Goal: Task Accomplishment & Management: Complete application form

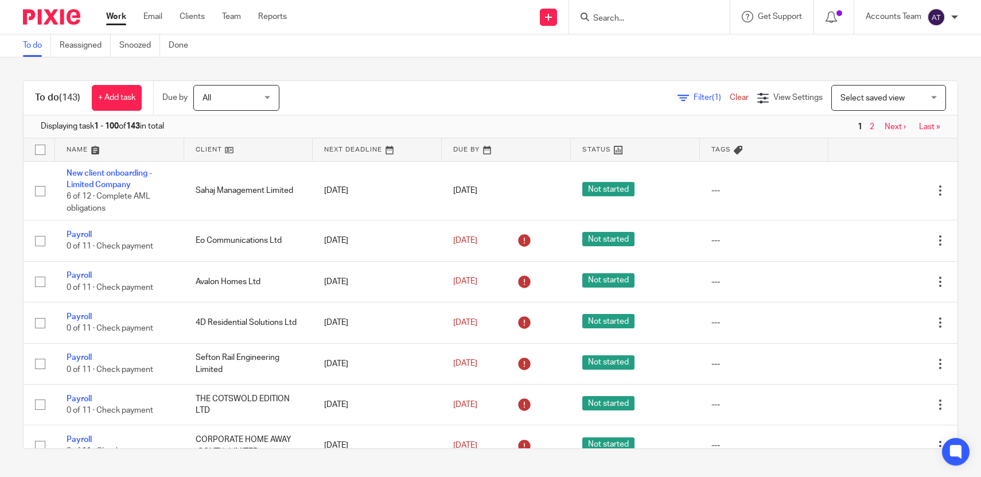
click at [628, 16] on input "Search" at bounding box center [643, 19] width 103 height 10
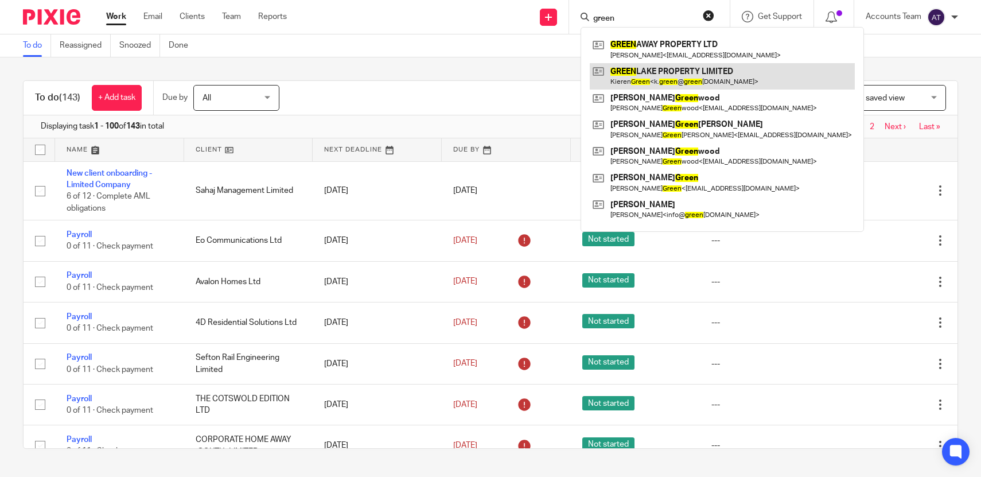
type input "green"
click at [649, 84] on link at bounding box center [722, 76] width 265 height 26
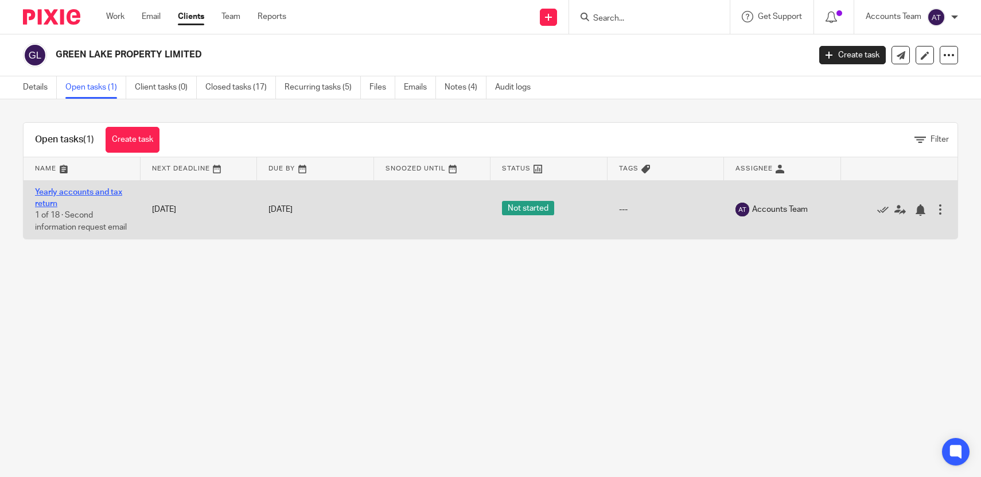
click at [105, 189] on link "Yearly accounts and tax return" at bounding box center [78, 198] width 87 height 20
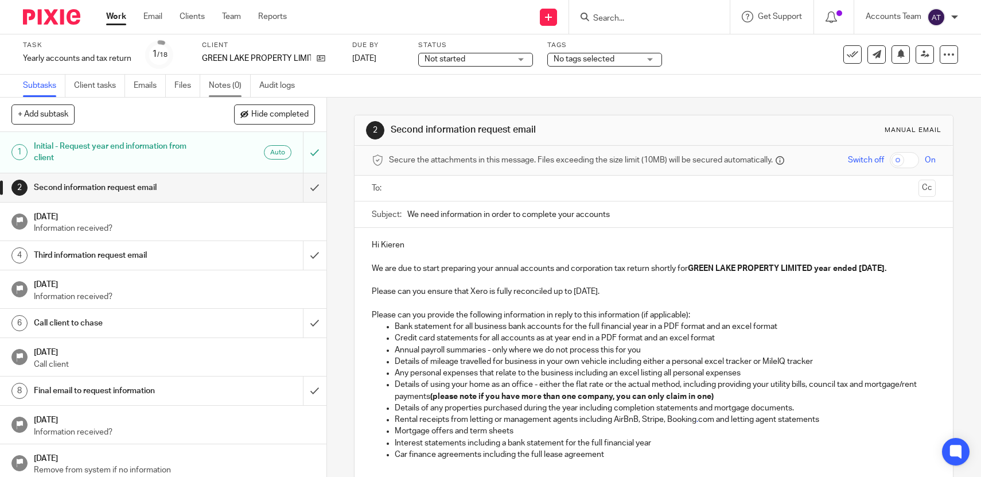
click at [216, 84] on link "Notes (0)" at bounding box center [230, 86] width 42 height 22
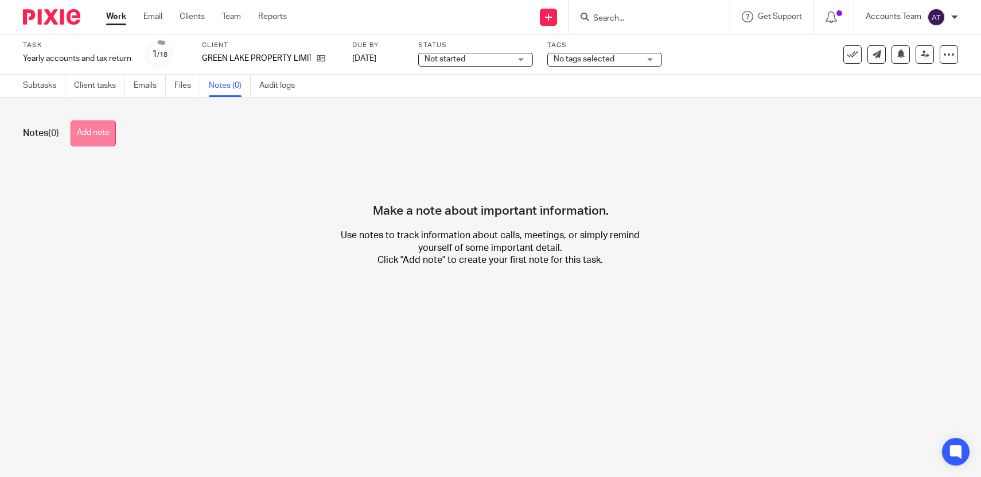
click at [75, 140] on button "Add note" at bounding box center [93, 133] width 45 height 26
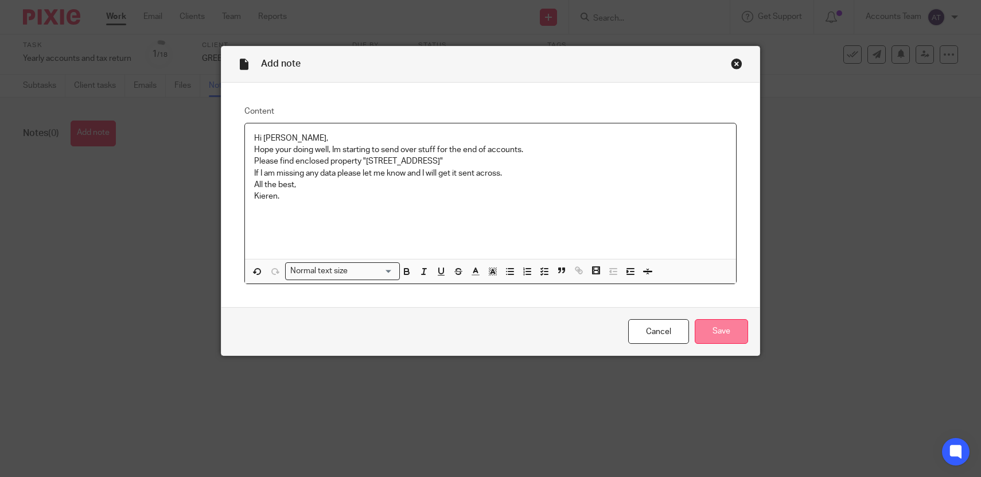
click at [722, 335] on input "Save" at bounding box center [721, 331] width 53 height 25
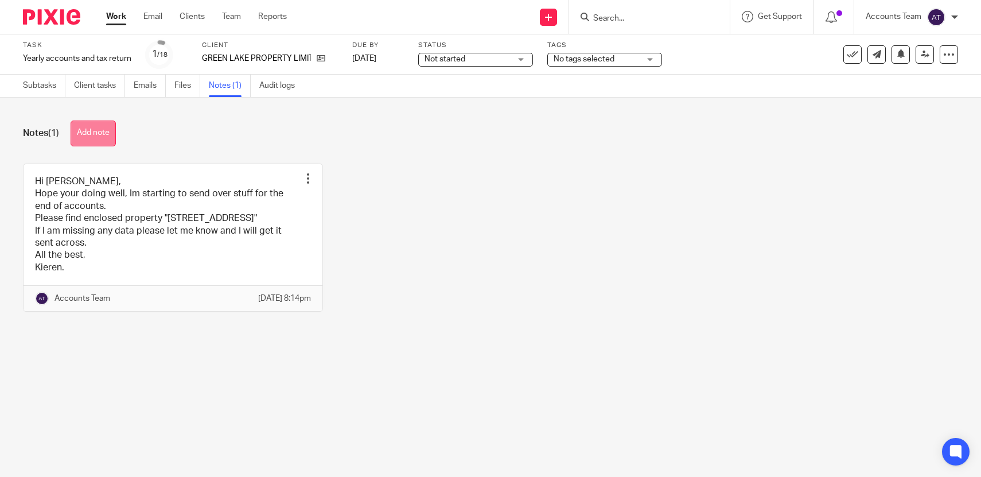
click at [106, 125] on button "Add note" at bounding box center [93, 133] width 45 height 26
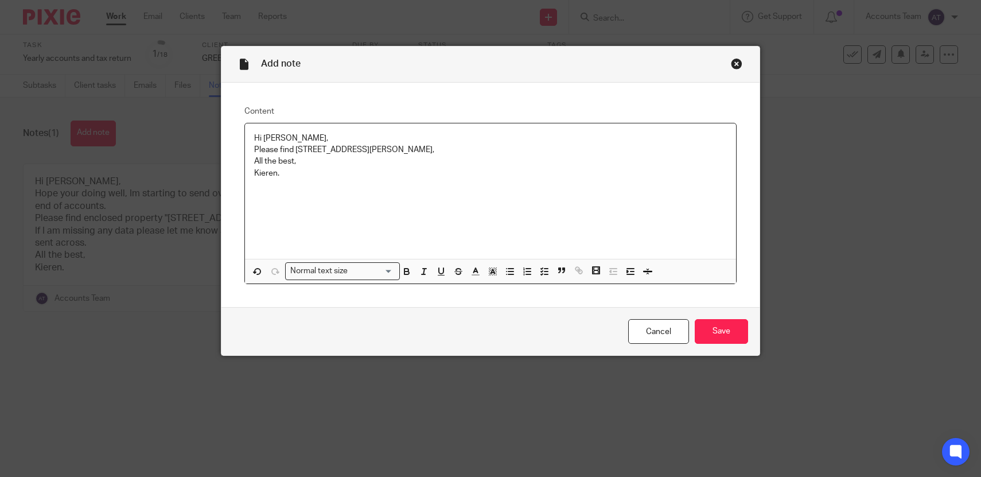
click at [738, 346] on div "Cancel Save" at bounding box center [490, 331] width 539 height 48
click at [729, 335] on input "Save" at bounding box center [721, 331] width 53 height 25
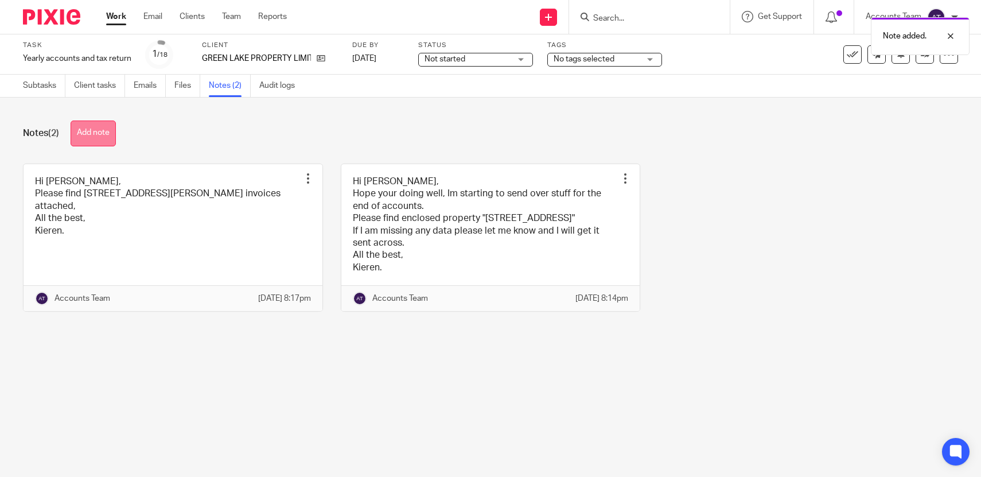
click at [116, 139] on button "Add note" at bounding box center [93, 133] width 45 height 26
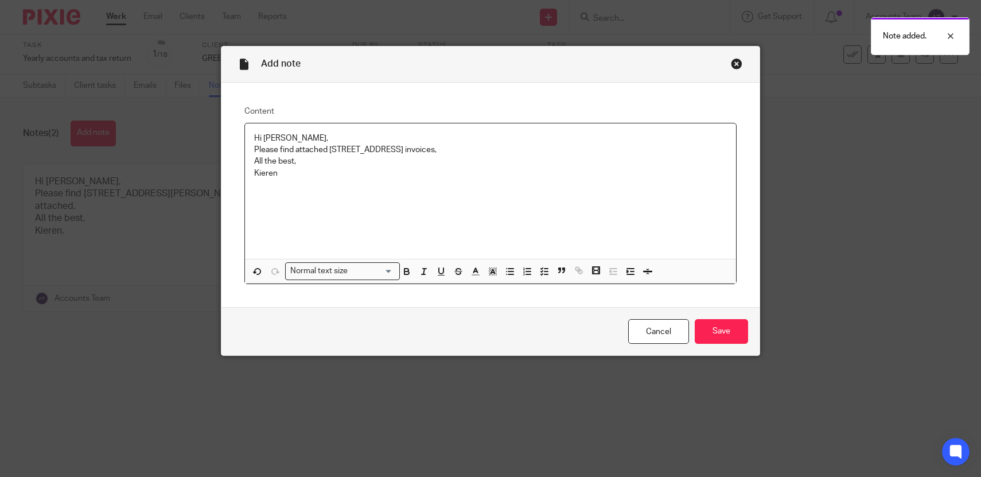
click at [702, 315] on div "Cancel Save" at bounding box center [490, 331] width 539 height 48
click at [713, 326] on input "Save" at bounding box center [721, 331] width 53 height 25
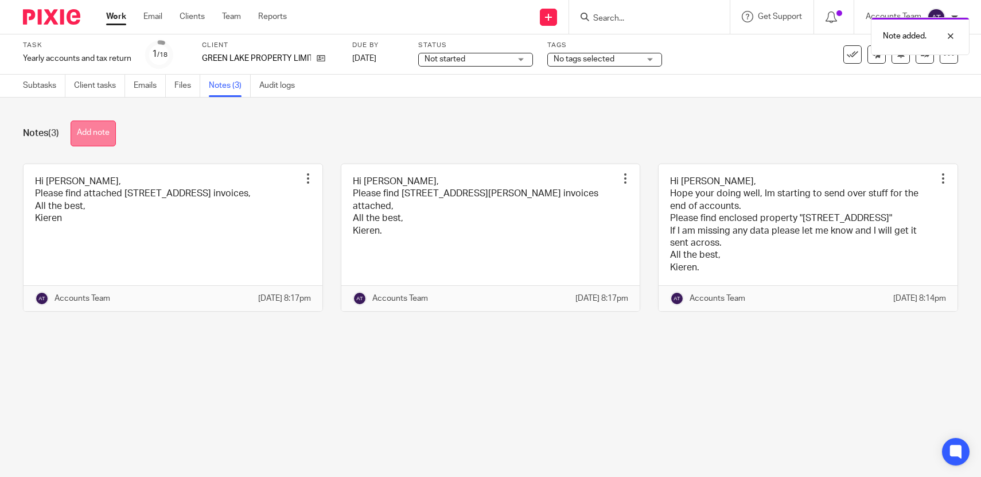
click at [91, 133] on button "Add note" at bounding box center [93, 133] width 45 height 26
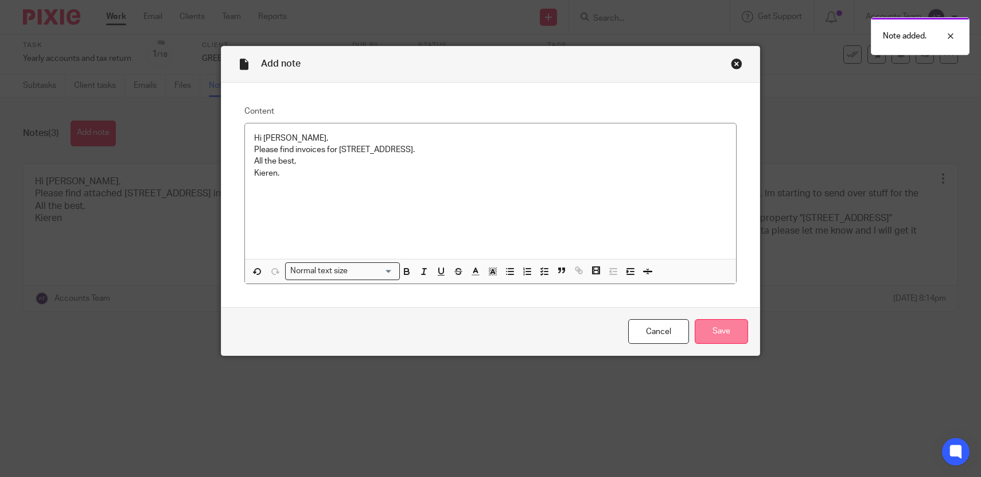
click at [742, 334] on input "Save" at bounding box center [721, 331] width 53 height 25
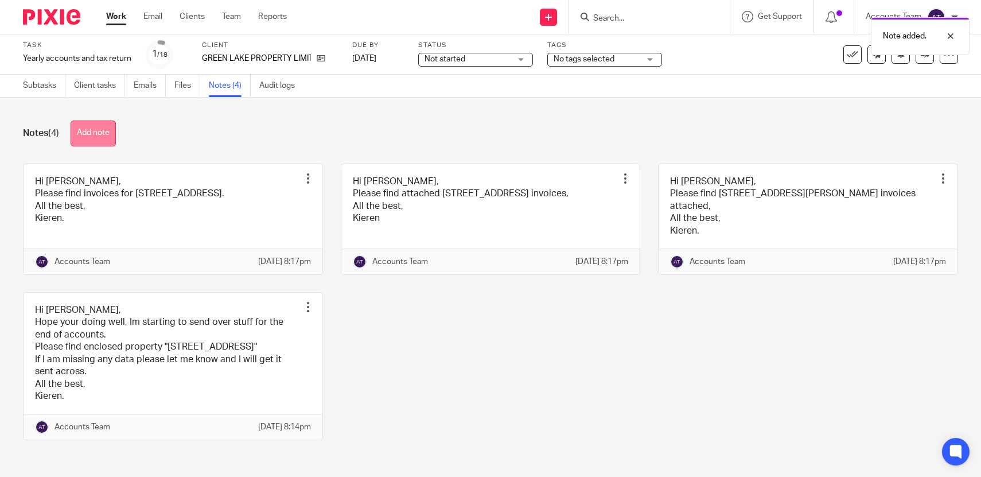
click at [108, 129] on button "Add note" at bounding box center [93, 133] width 45 height 26
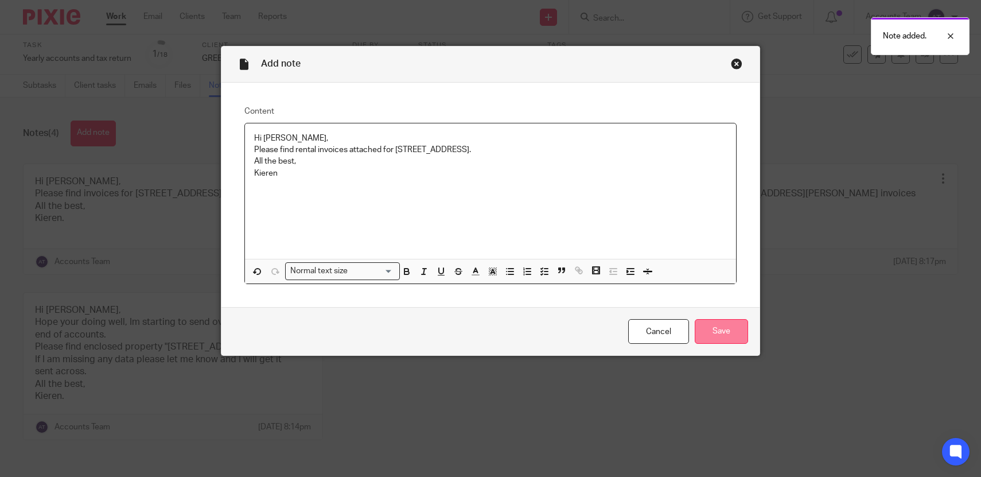
click at [710, 330] on input "Save" at bounding box center [721, 331] width 53 height 25
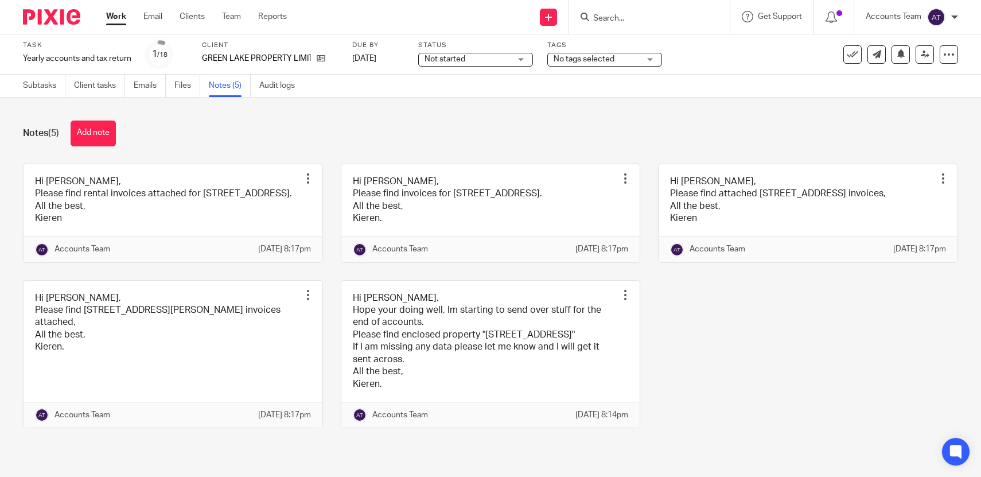
click at [611, 15] on input "Search" at bounding box center [643, 19] width 103 height 10
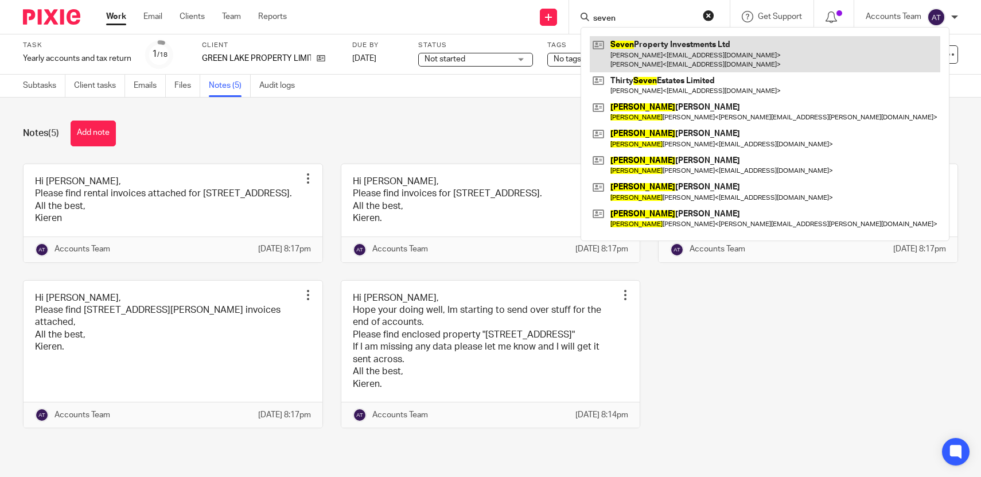
type input "seven"
click at [650, 46] on link at bounding box center [765, 54] width 351 height 36
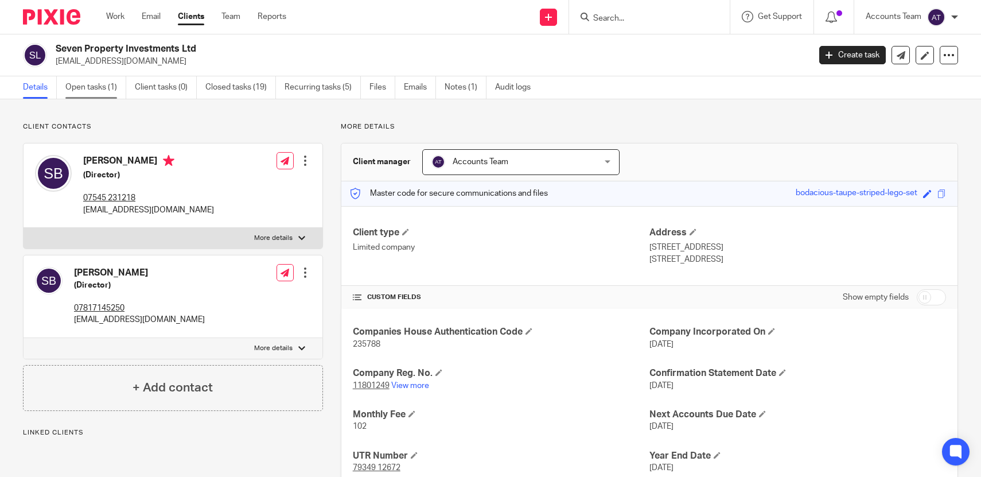
click at [101, 93] on link "Open tasks (1)" at bounding box center [95, 87] width 61 height 22
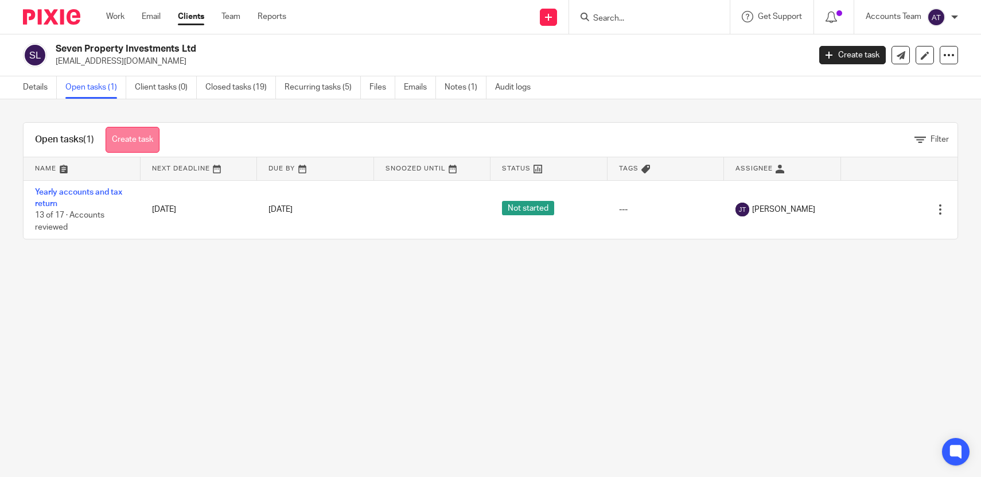
click at [138, 134] on link "Create task" at bounding box center [133, 140] width 54 height 26
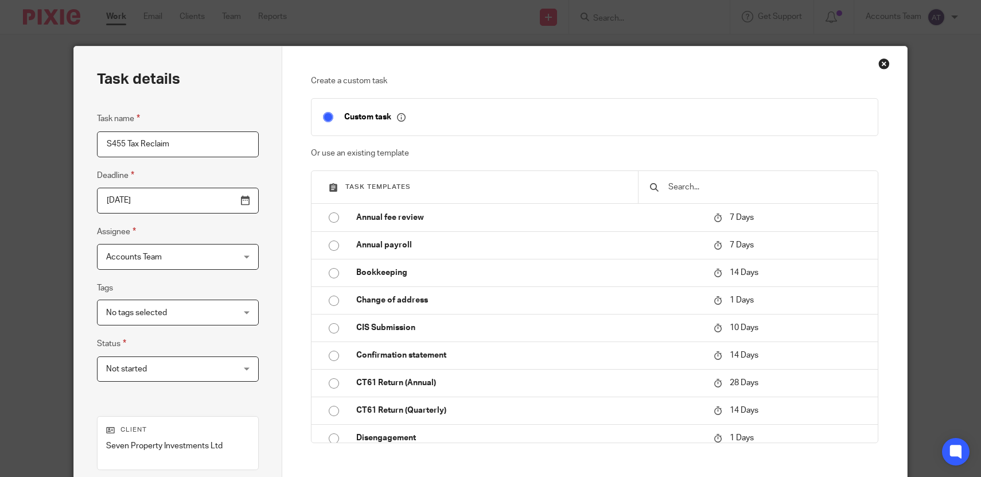
type input "S455 Tax Reclaim"
click at [166, 202] on input "2025-09-25" at bounding box center [178, 201] width 162 height 26
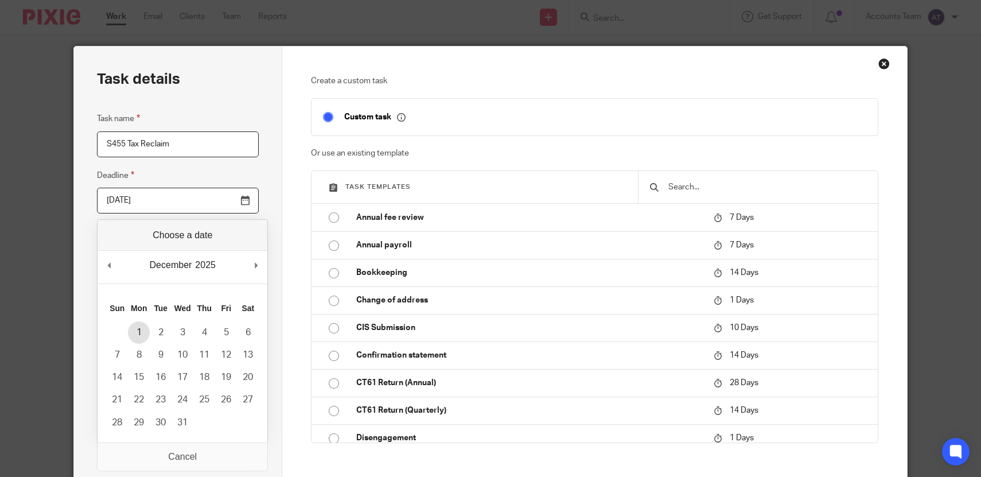
type input "2025-12-01"
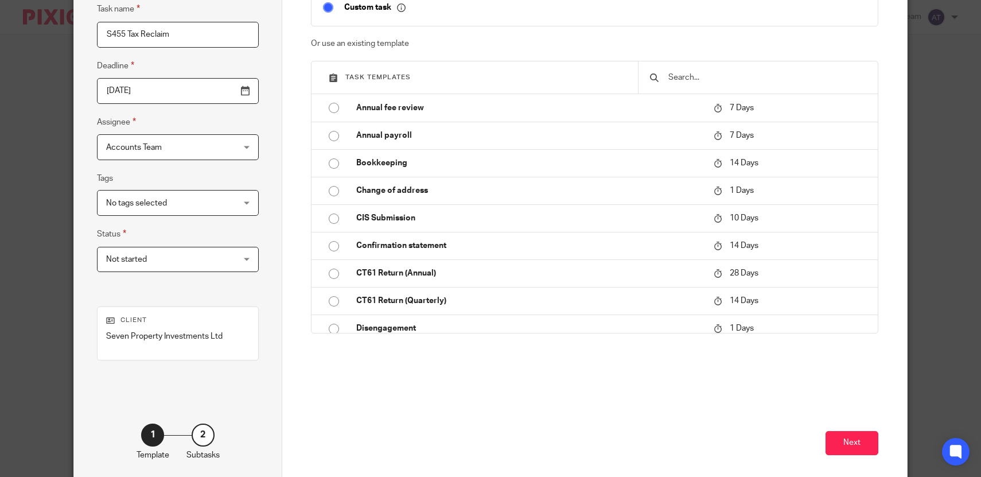
scroll to position [164, 0]
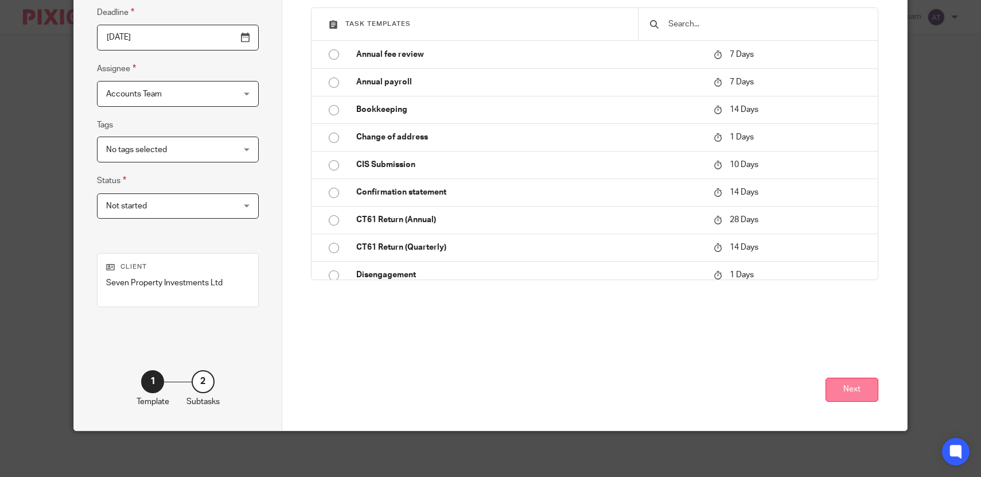
click at [848, 397] on button "Next" at bounding box center [852, 390] width 53 height 25
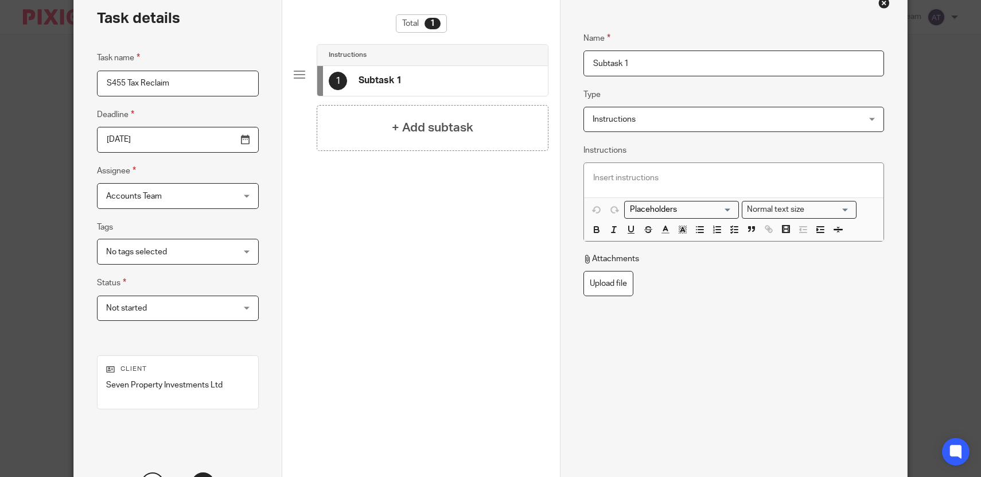
scroll to position [0, 0]
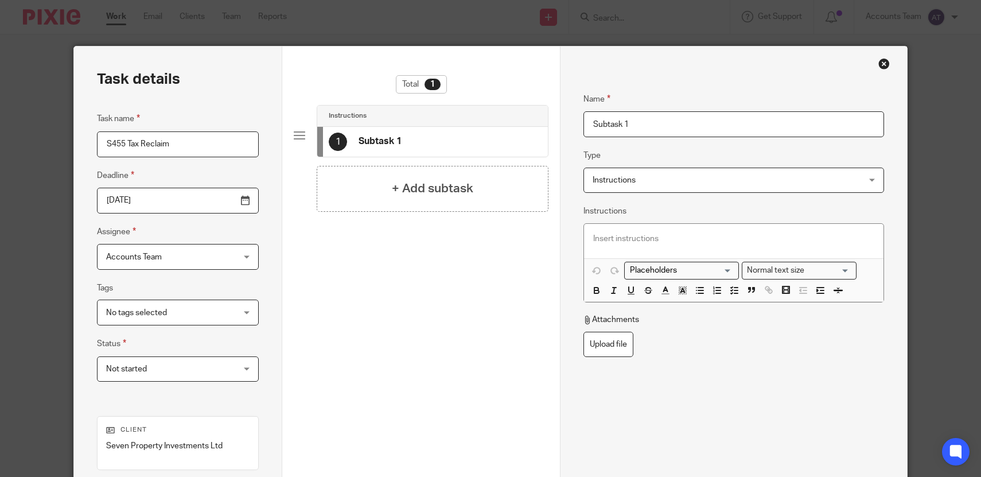
click at [676, 124] on input "Subtask 1" at bounding box center [734, 124] width 301 height 26
type input "Prepare form"
click at [518, 176] on div "+ Add subtask" at bounding box center [433, 189] width 232 height 46
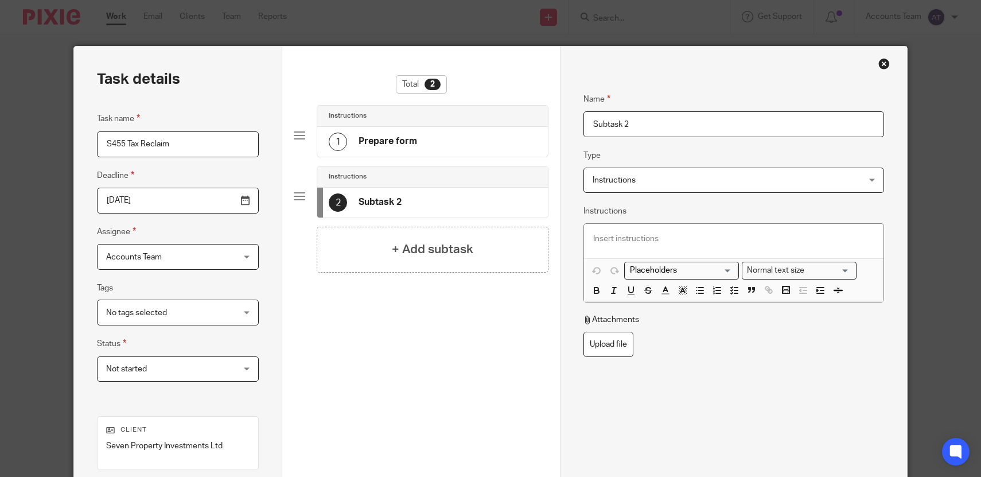
click at [641, 122] on input "Subtask 2" at bounding box center [734, 124] width 301 height 26
type input "Send to Josh for review"
click at [446, 253] on h4 "+ Add subtask" at bounding box center [432, 249] width 81 height 18
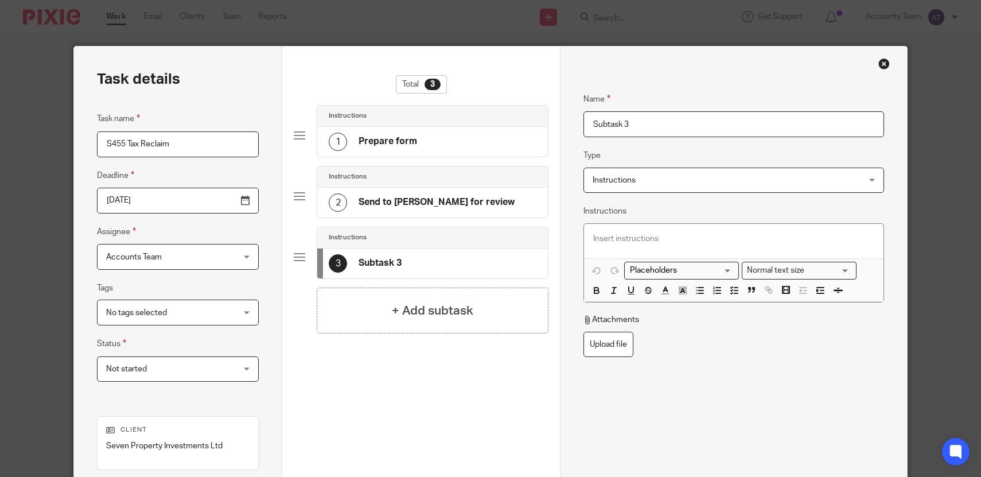
click at [664, 128] on input "Subtask 3" at bounding box center [734, 124] width 301 height 26
type input "Submit"
click at [792, 388] on div "Name Submit Type Instructions Instructions Instructions Send automated email Se…" at bounding box center [734, 267] width 301 height 385
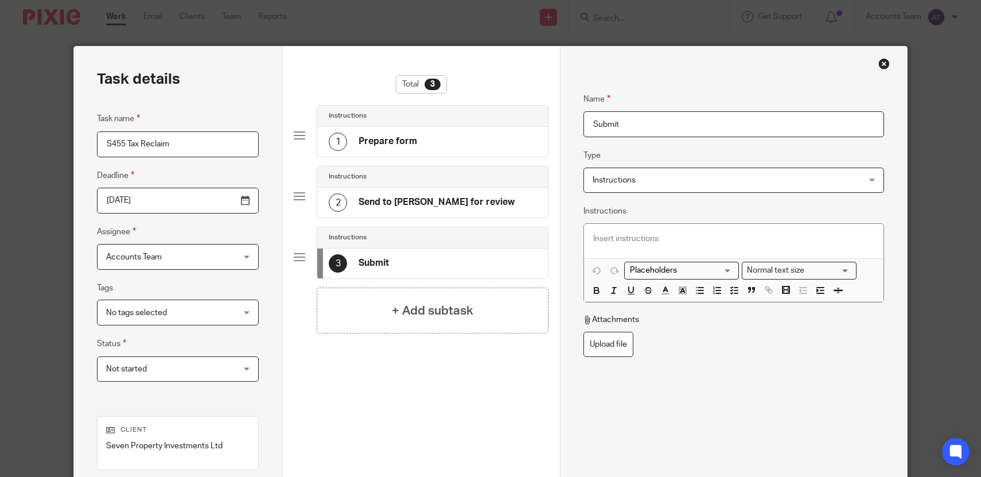
scroll to position [164, 0]
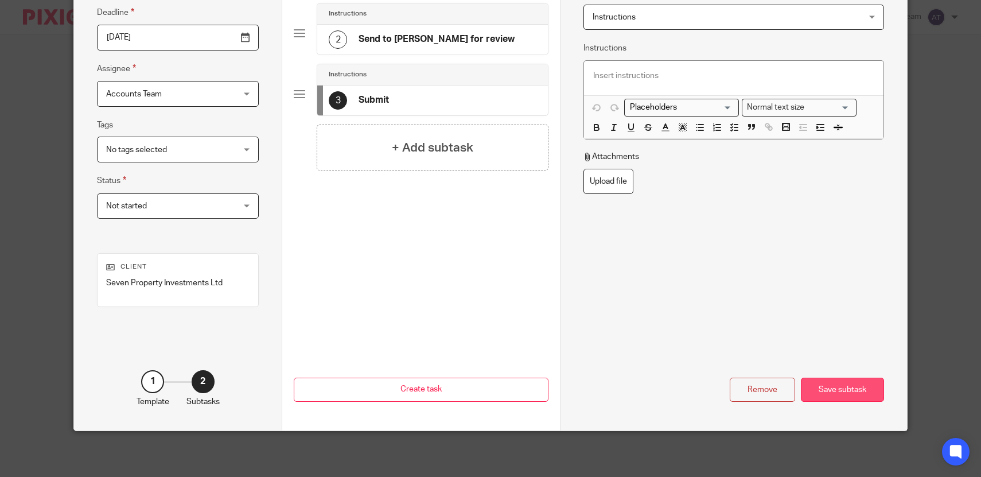
click at [832, 392] on div "Save subtask" at bounding box center [842, 390] width 83 height 25
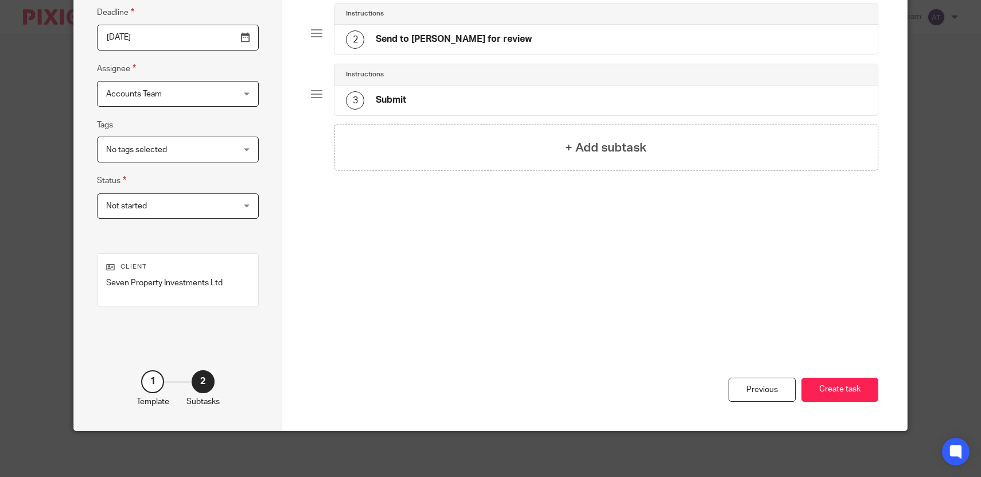
click at [832, 392] on button "Create task" at bounding box center [840, 390] width 77 height 25
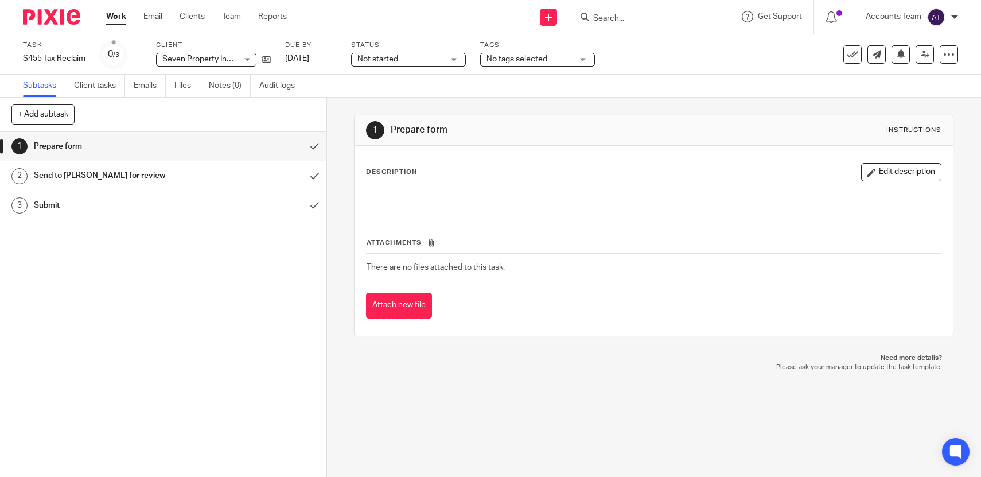
click at [625, 19] on input "Search" at bounding box center [643, 19] width 103 height 10
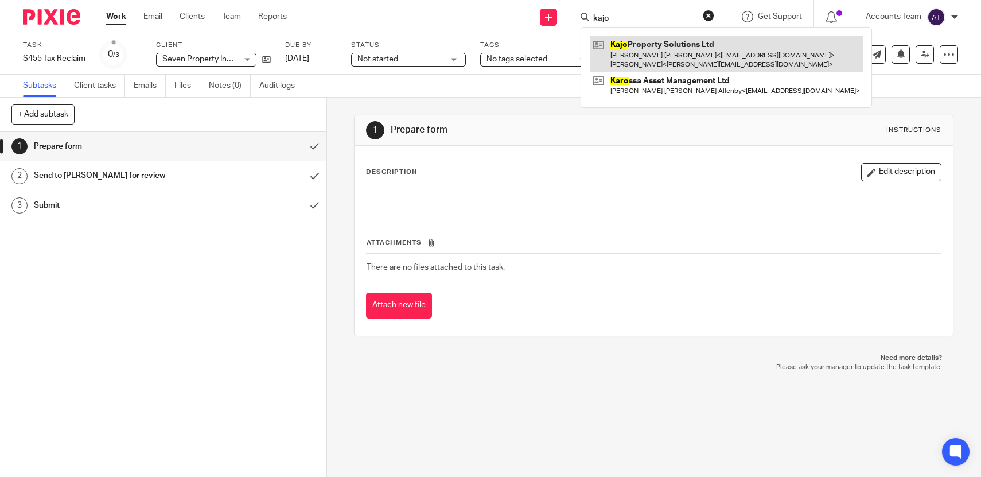
type input "kajo"
click at [659, 56] on link at bounding box center [726, 54] width 273 height 36
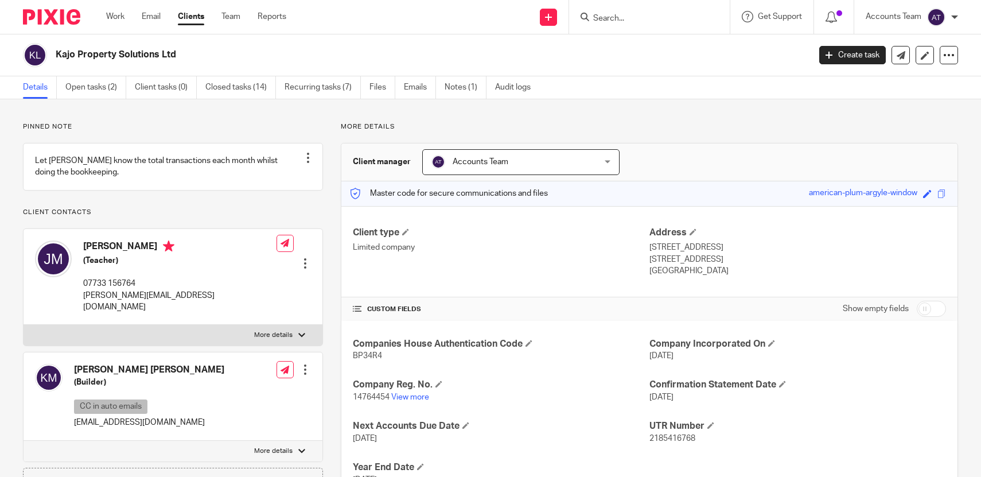
scroll to position [64, 0]
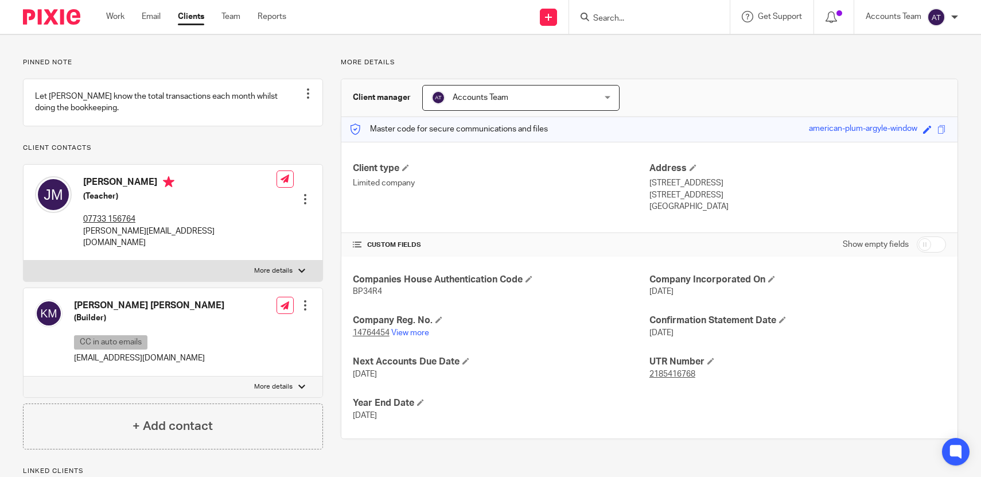
click at [506, 218] on div "Client type Limited company Address 2 Hardy Road Market Harborough, LE16 7AW En…" at bounding box center [649, 188] width 616 height 92
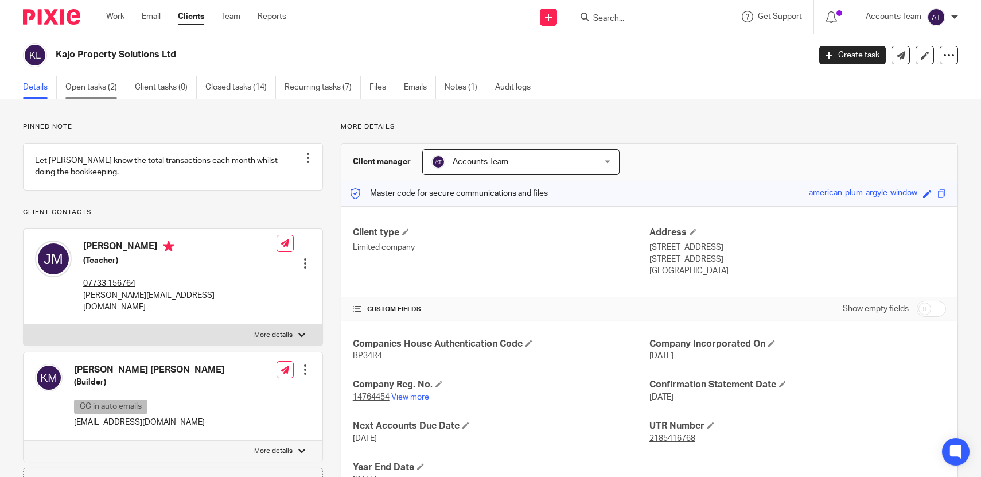
click at [94, 88] on link "Open tasks (2)" at bounding box center [95, 87] width 61 height 22
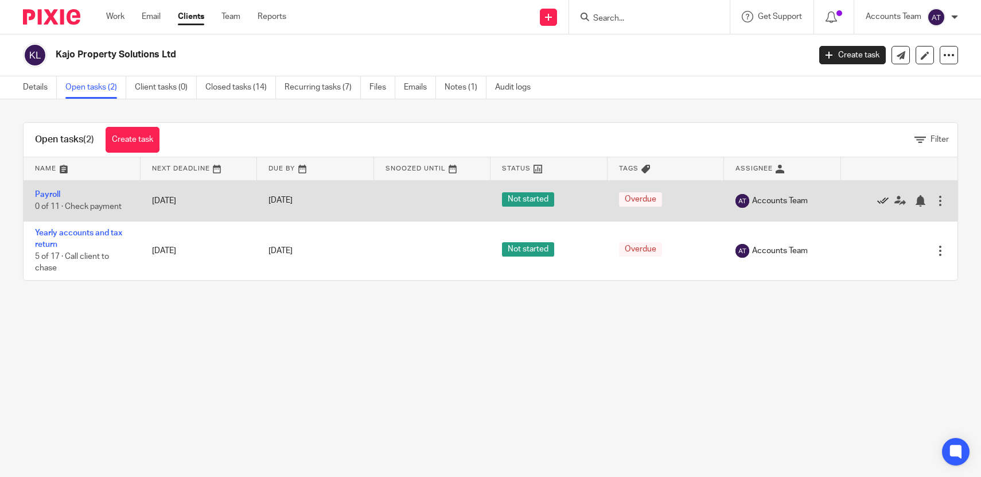
click at [881, 200] on icon at bounding box center [882, 200] width 11 height 11
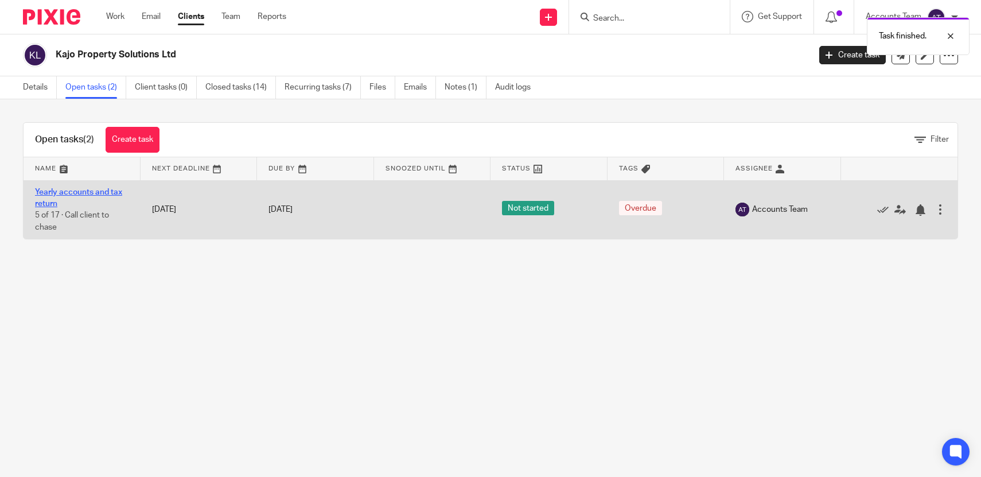
click at [108, 188] on link "Yearly accounts and tax return" at bounding box center [78, 198] width 87 height 20
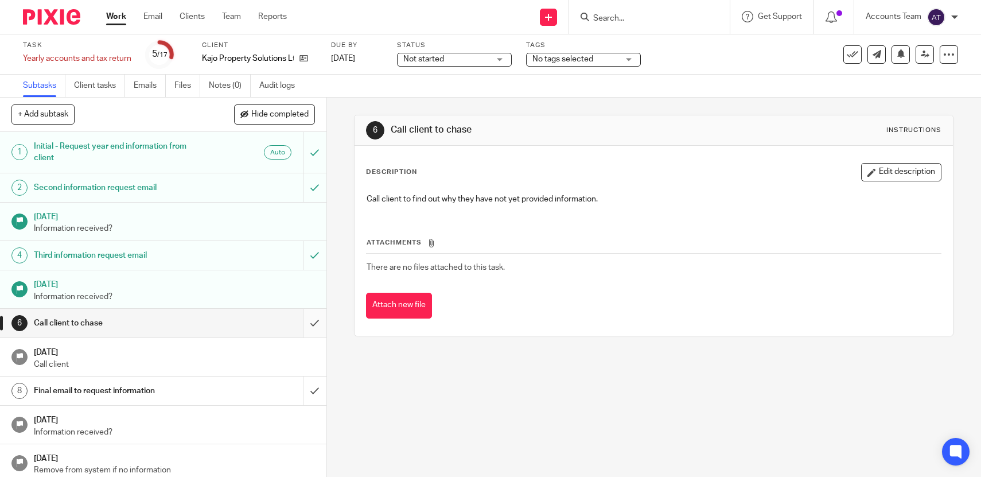
click at [315, 318] on input "submit" at bounding box center [163, 323] width 326 height 29
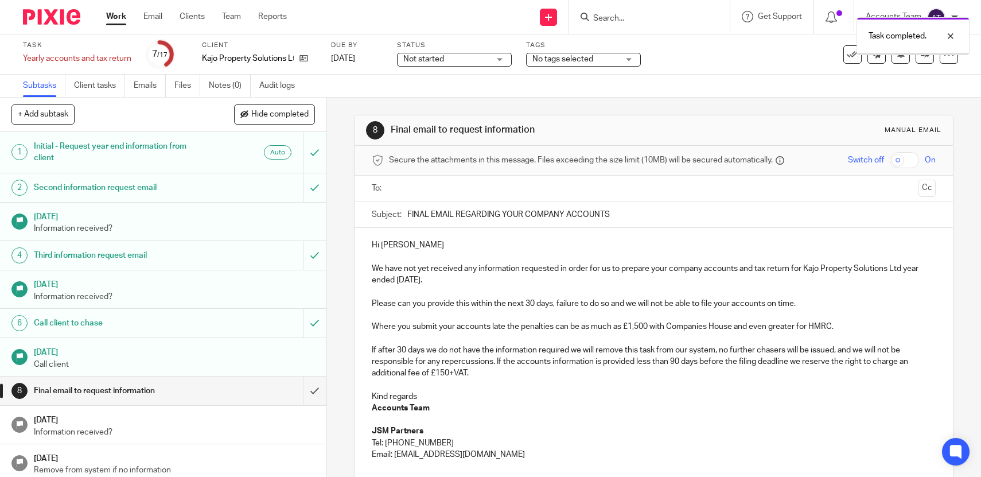
click at [317, 392] on input "submit" at bounding box center [163, 390] width 326 height 29
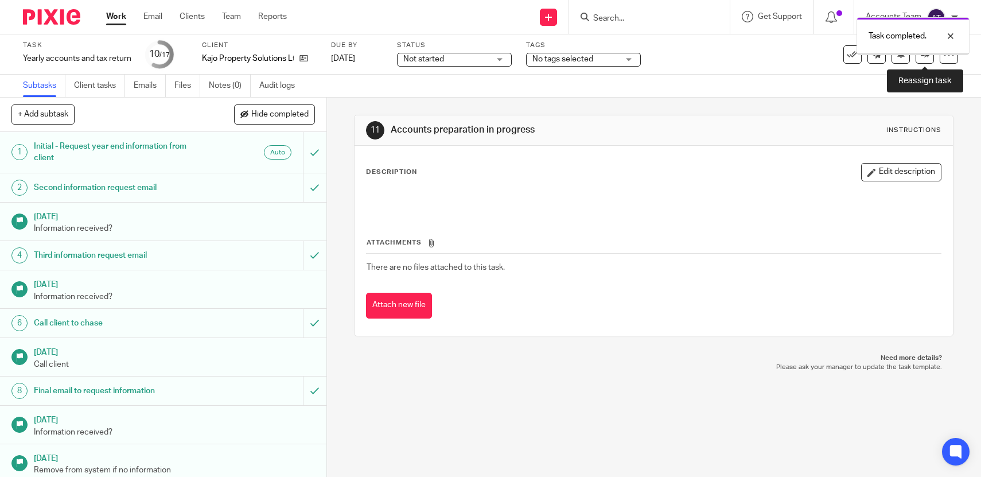
click at [921, 59] on link at bounding box center [925, 54] width 18 height 18
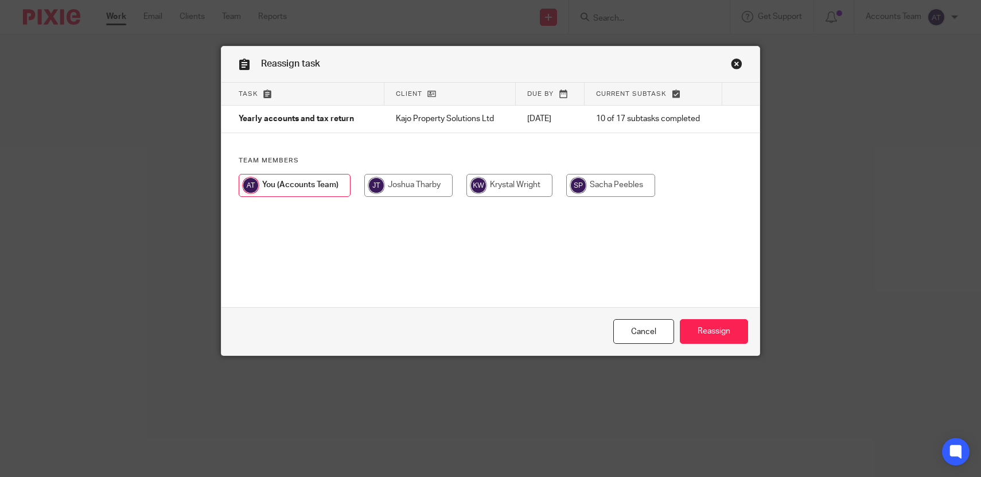
click at [491, 204] on div at bounding box center [491, 191] width 504 height 34
click at [491, 191] on input "radio" at bounding box center [509, 185] width 86 height 23
radio input "true"
click at [739, 323] on input "Reassign" at bounding box center [714, 331] width 68 height 25
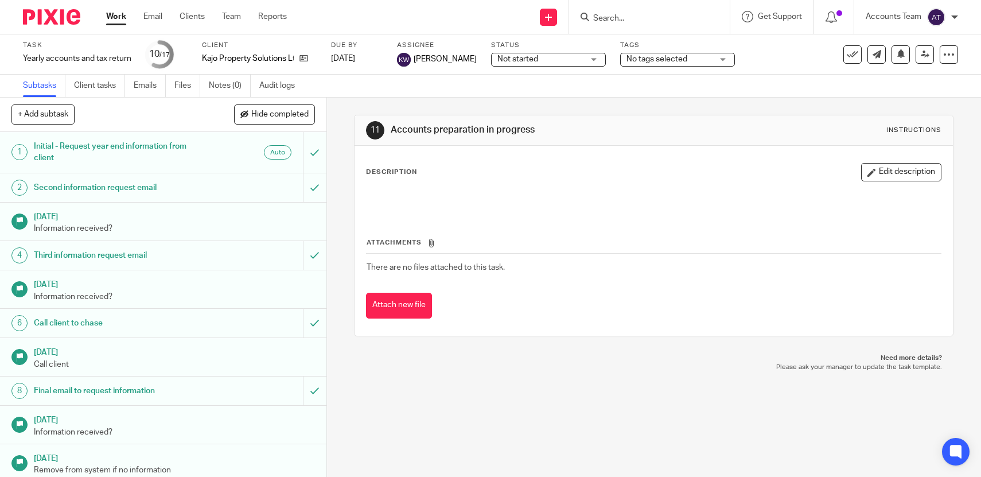
click at [231, 9] on div "Work Email Clients Team Reports Work Email Clients Team Reports Settings" at bounding box center [199, 17] width 209 height 34
click at [234, 21] on link "Team" at bounding box center [231, 16] width 19 height 11
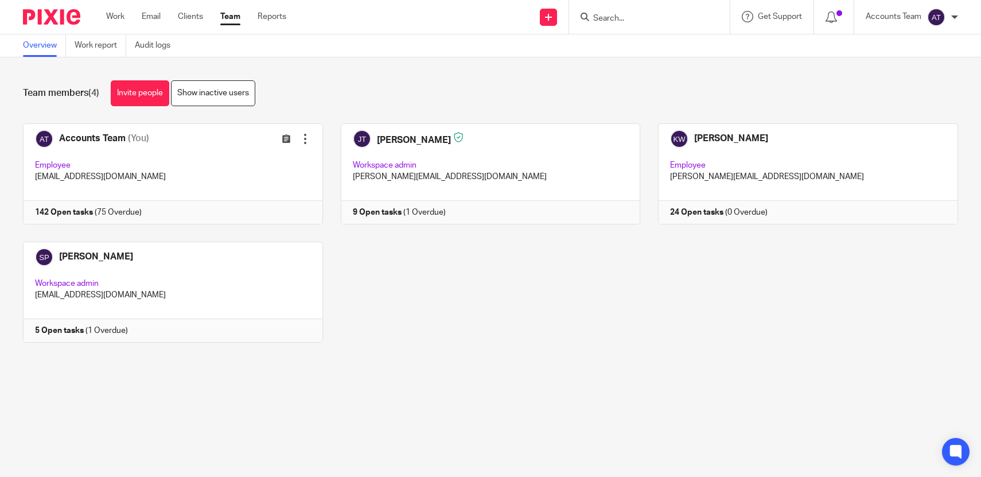
click at [609, 21] on input "Search" at bounding box center [643, 19] width 103 height 10
type input "a"
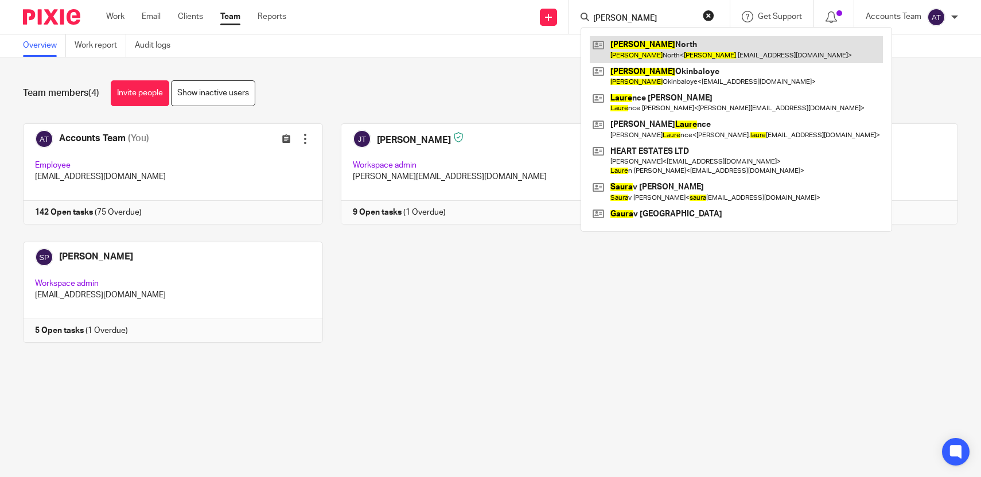
type input "laura"
click at [639, 46] on link at bounding box center [736, 49] width 293 height 26
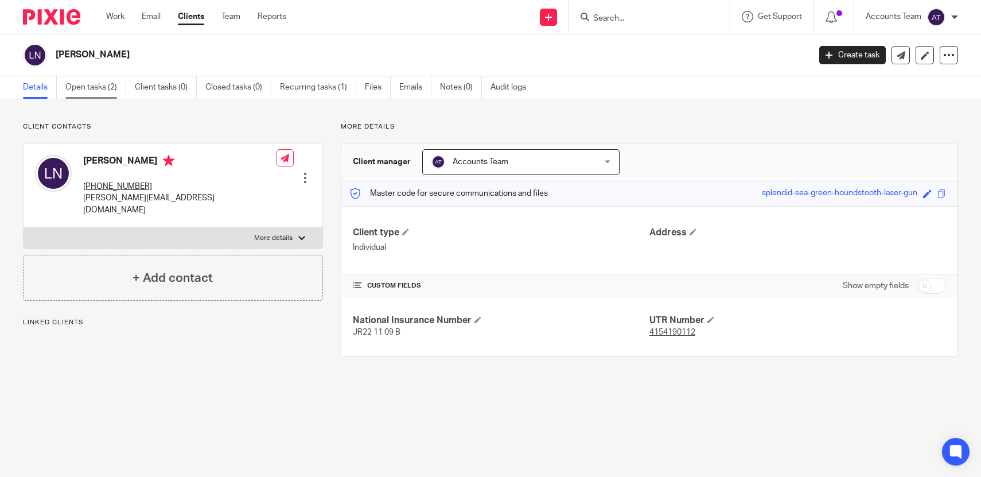
click at [88, 97] on link "Open tasks (2)" at bounding box center [95, 87] width 61 height 22
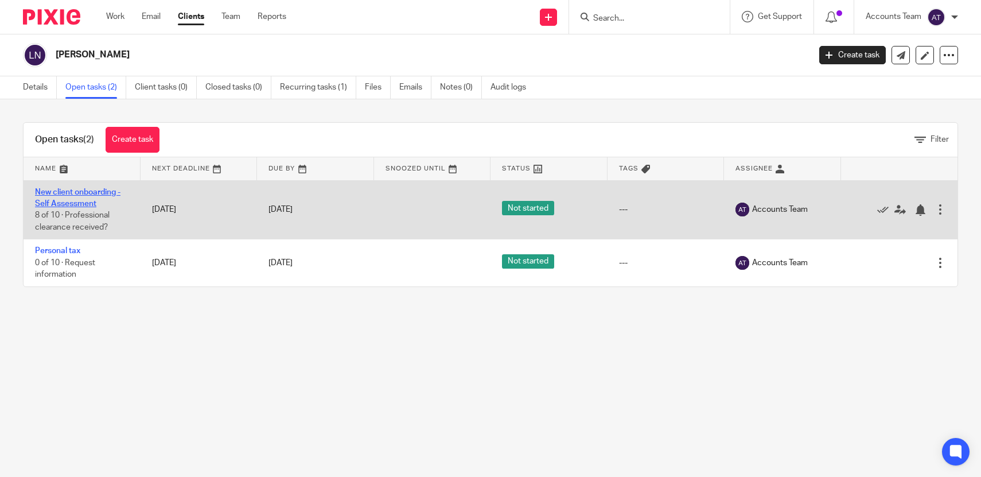
click at [69, 192] on link "New client onboarding - Self Assessment" at bounding box center [77, 198] width 85 height 20
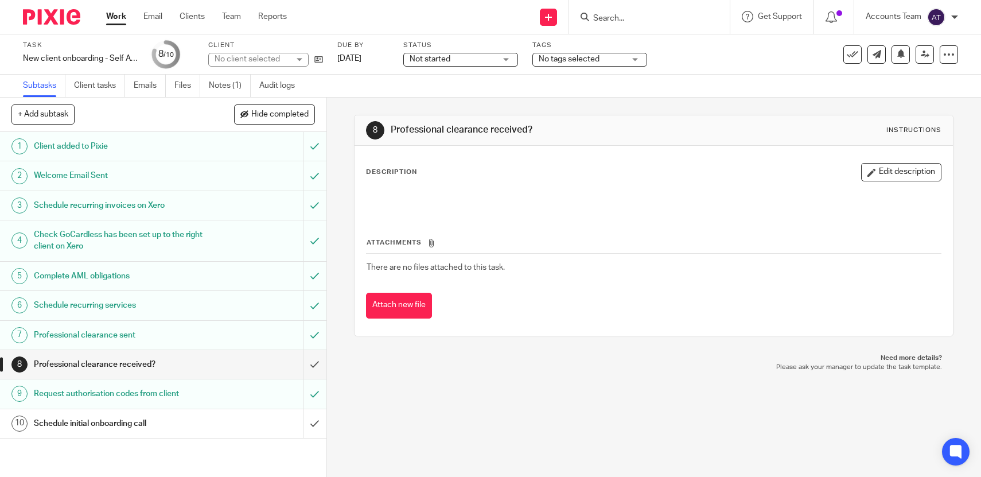
click at [208, 91] on ul "Subtasks Client tasks Emails Files Notes (1) Audit logs" at bounding box center [167, 86] width 289 height 22
click at [231, 84] on link "Notes (1)" at bounding box center [230, 86] width 42 height 22
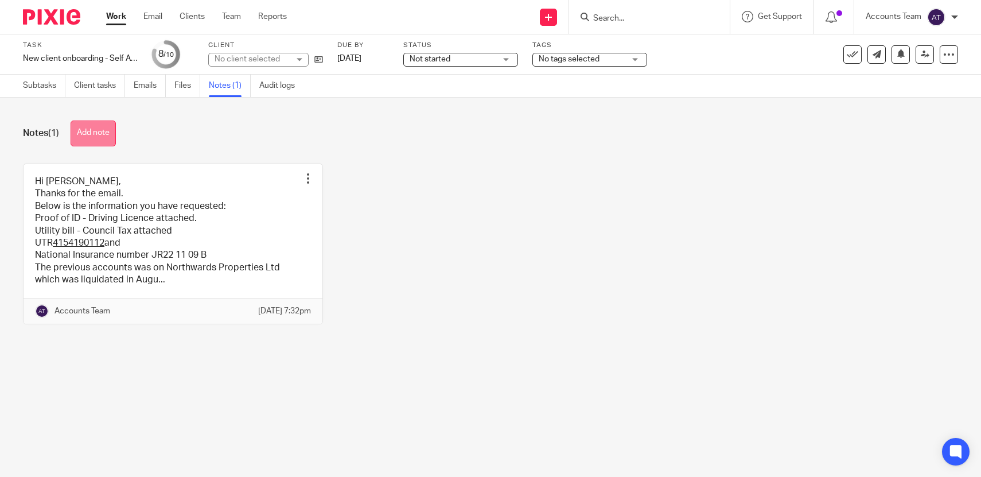
click at [91, 130] on button "Add note" at bounding box center [93, 133] width 45 height 26
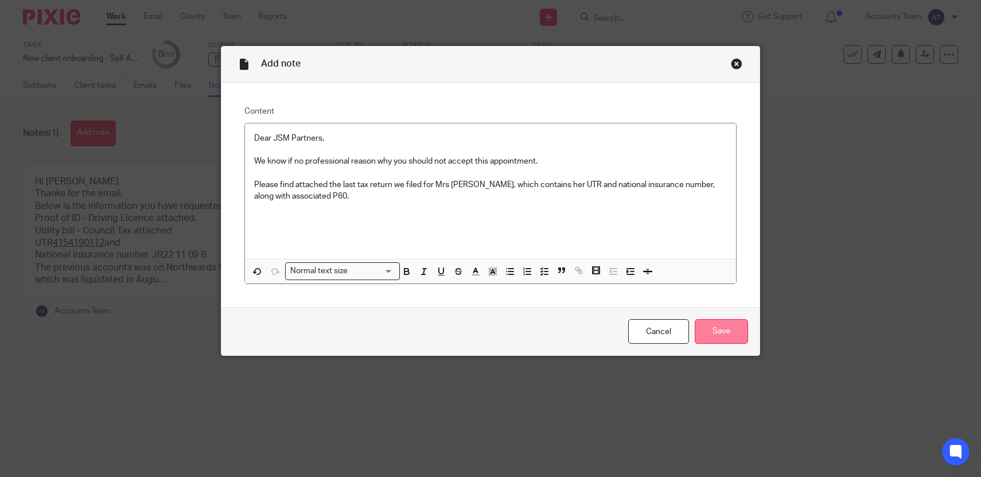
click at [742, 336] on input "Save" at bounding box center [721, 331] width 53 height 25
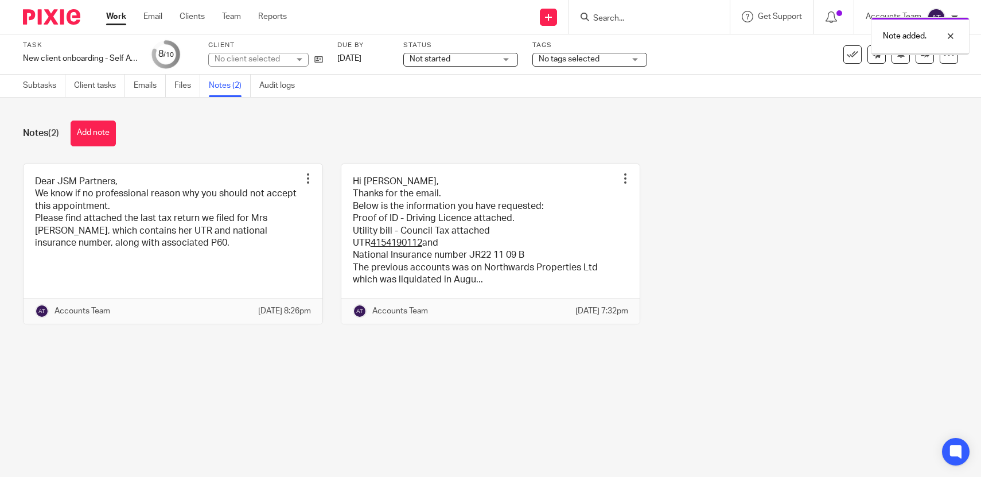
click at [50, 92] on link "Subtasks" at bounding box center [44, 86] width 42 height 22
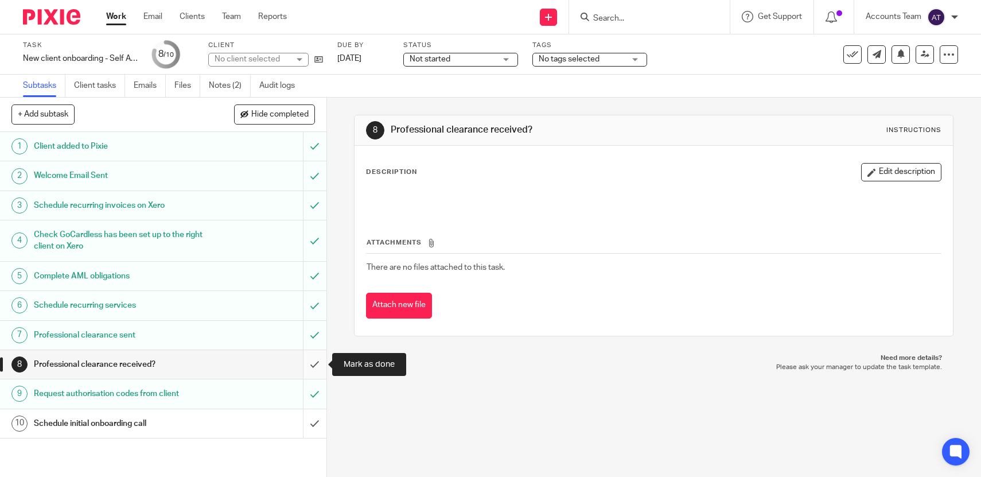
click at [321, 355] on input "submit" at bounding box center [163, 364] width 326 height 29
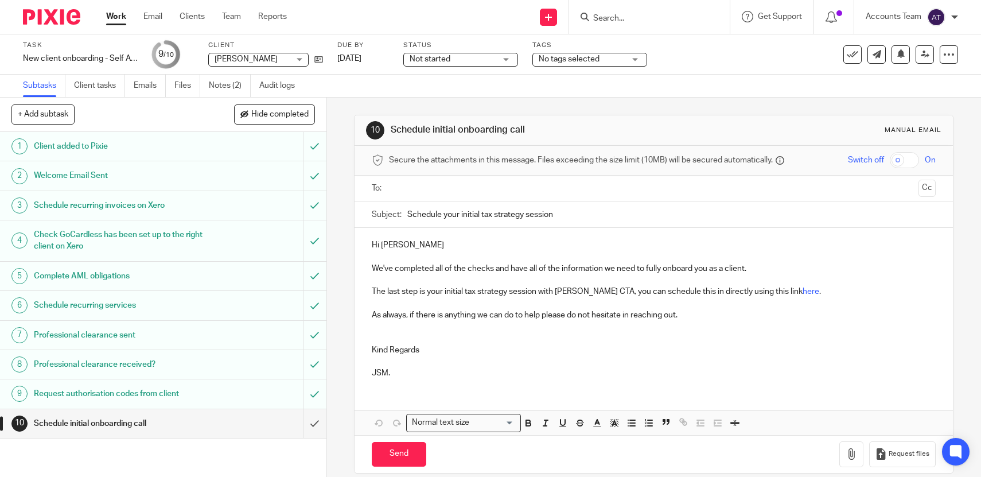
click at [613, 15] on input "Search" at bounding box center [643, 19] width 103 height 10
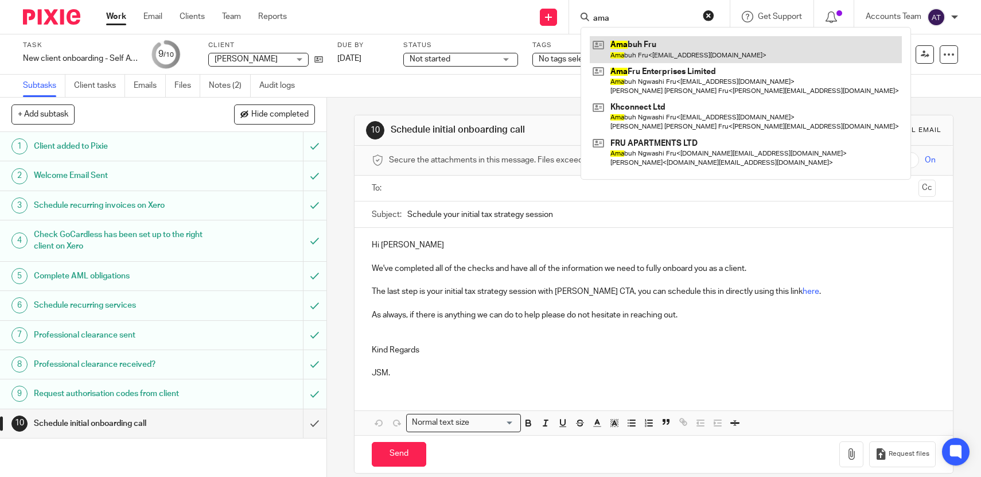
type input "ama"
click at [640, 49] on link at bounding box center [746, 49] width 312 height 26
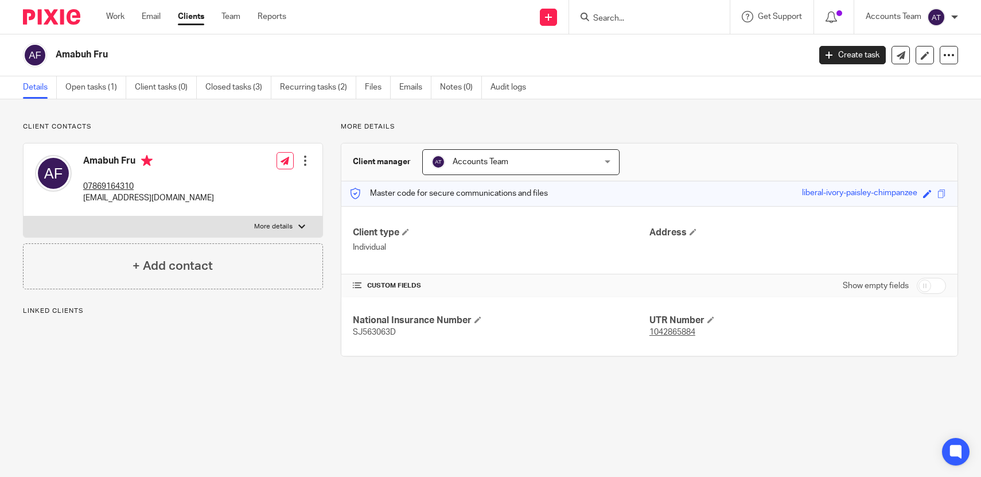
click at [111, 88] on link "Open tasks (1)" at bounding box center [95, 87] width 61 height 22
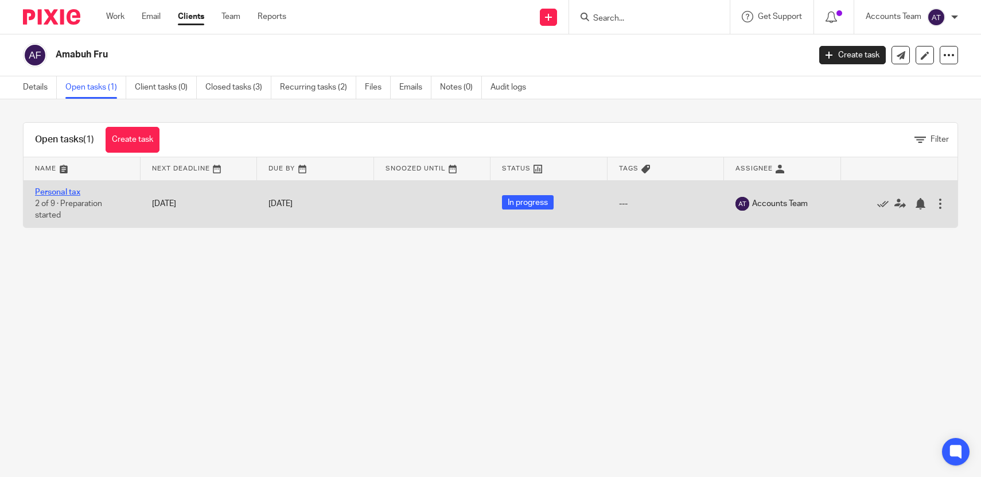
click at [66, 193] on link "Personal tax" at bounding box center [57, 192] width 45 height 8
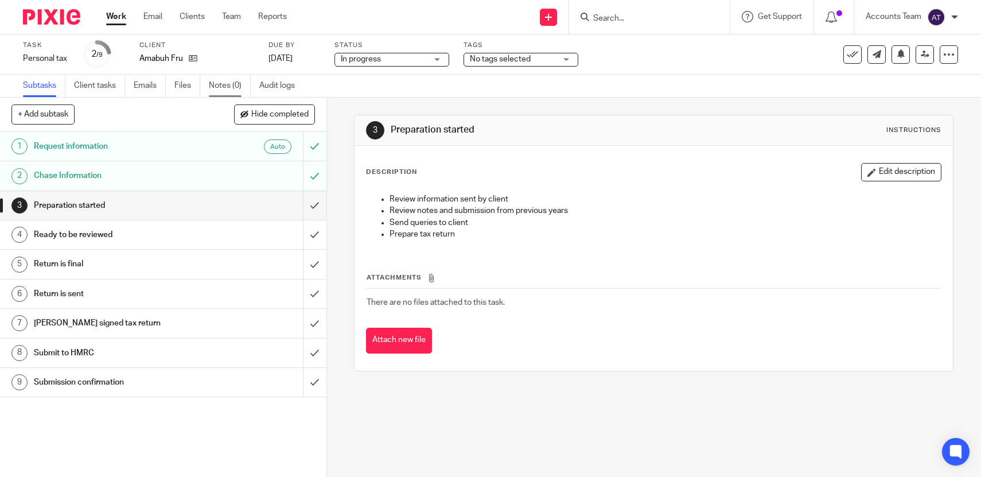
click at [216, 93] on link "Notes (0)" at bounding box center [230, 86] width 42 height 22
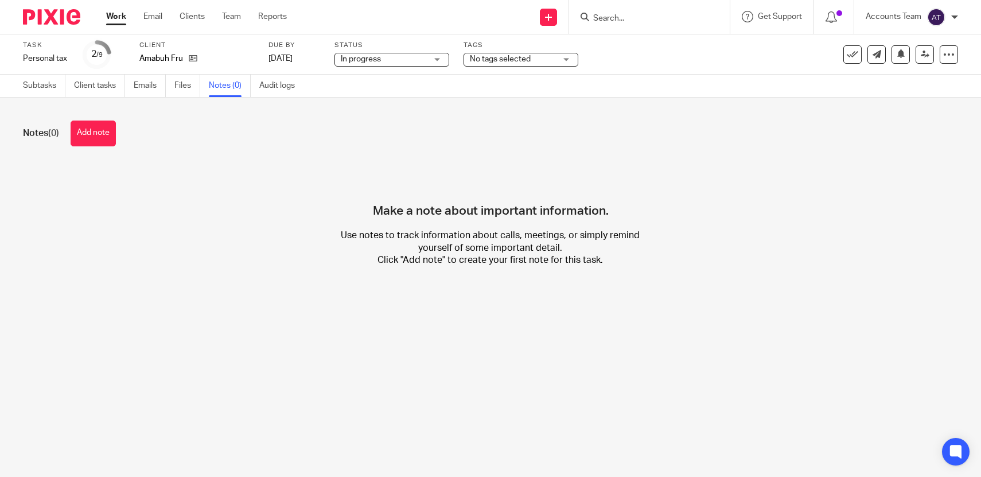
click at [125, 129] on div "Notes (0) Add note" at bounding box center [490, 133] width 935 height 26
click at [108, 129] on button "Add note" at bounding box center [93, 133] width 45 height 26
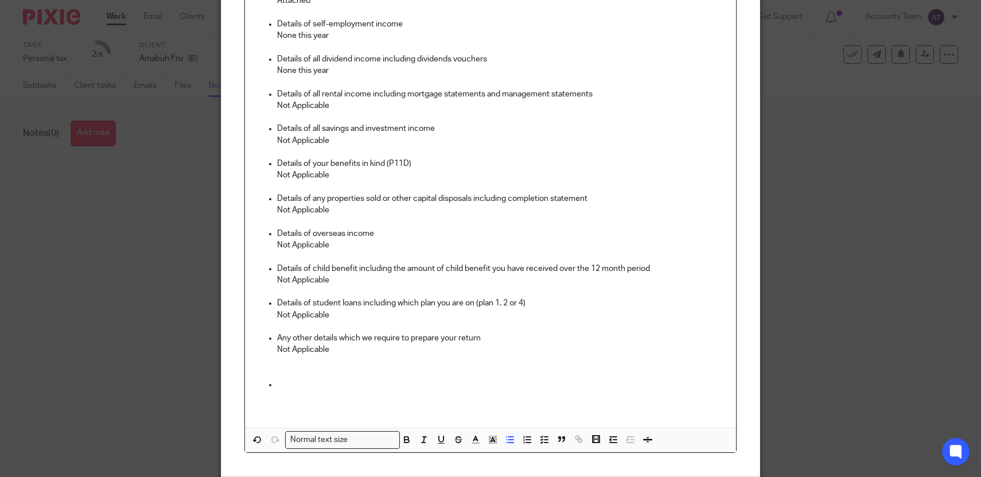
scroll to position [255, 0]
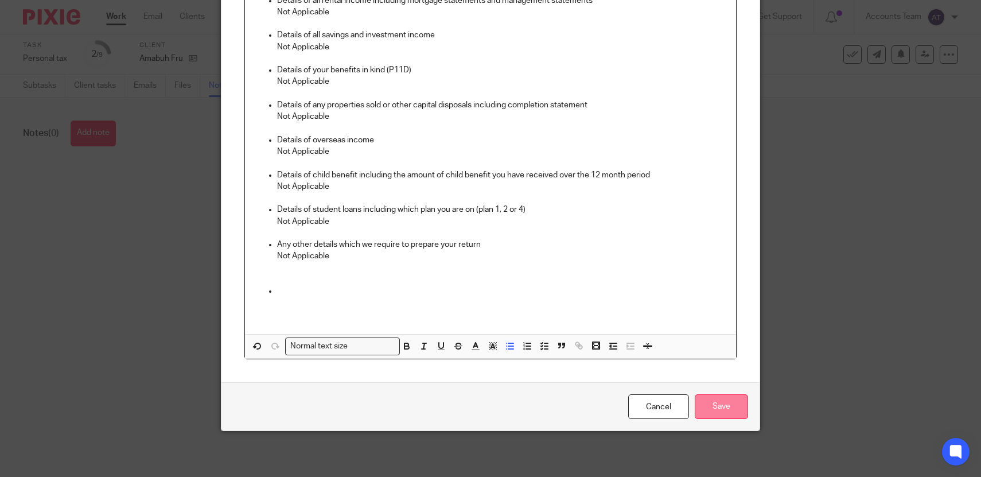
click at [722, 401] on input "Save" at bounding box center [721, 406] width 53 height 25
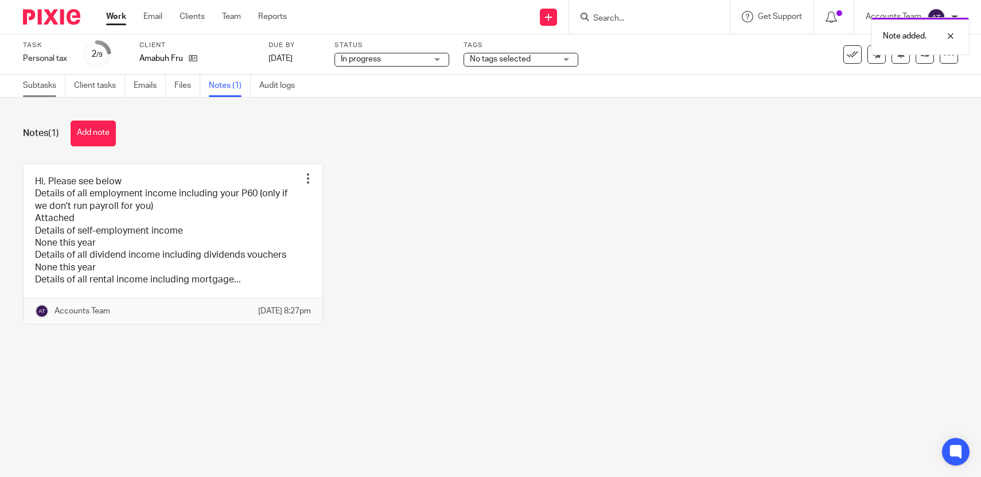
click at [41, 86] on link "Subtasks" at bounding box center [44, 86] width 42 height 22
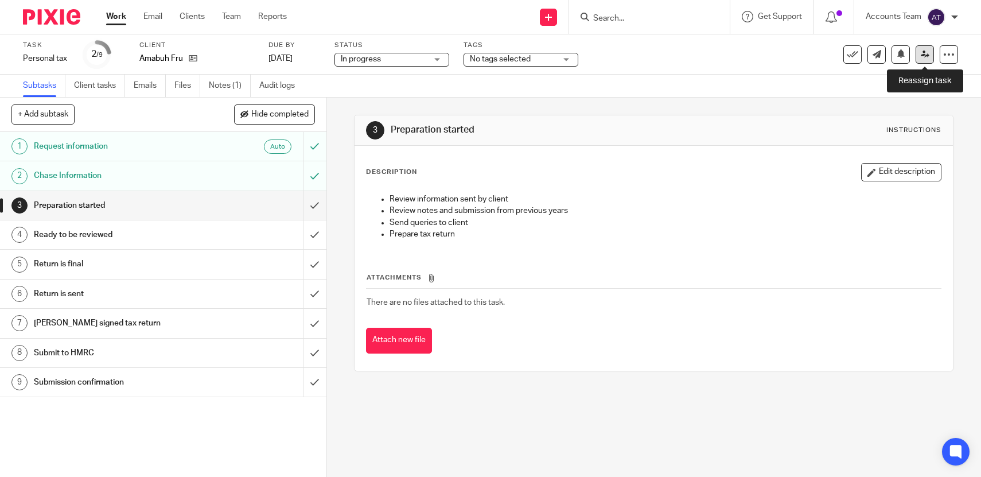
click at [930, 55] on link at bounding box center [925, 54] width 18 height 18
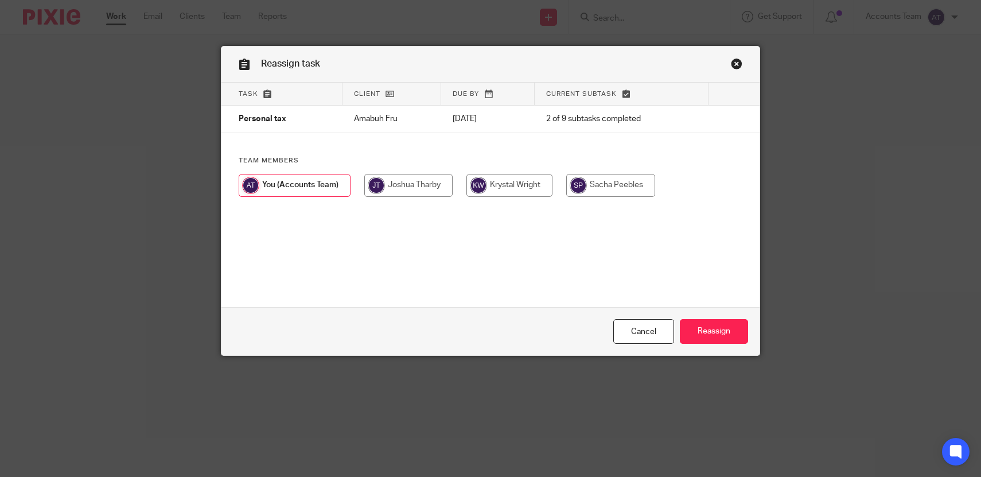
click at [537, 191] on input "radio" at bounding box center [509, 185] width 86 height 23
radio input "true"
click at [709, 337] on input "Reassign" at bounding box center [714, 331] width 68 height 25
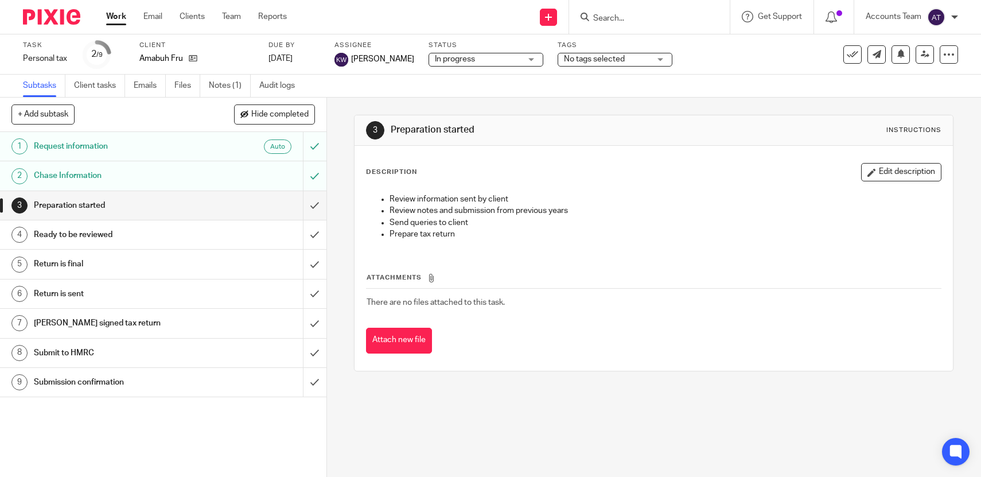
click at [633, 14] on input "Search" at bounding box center [643, 19] width 103 height 10
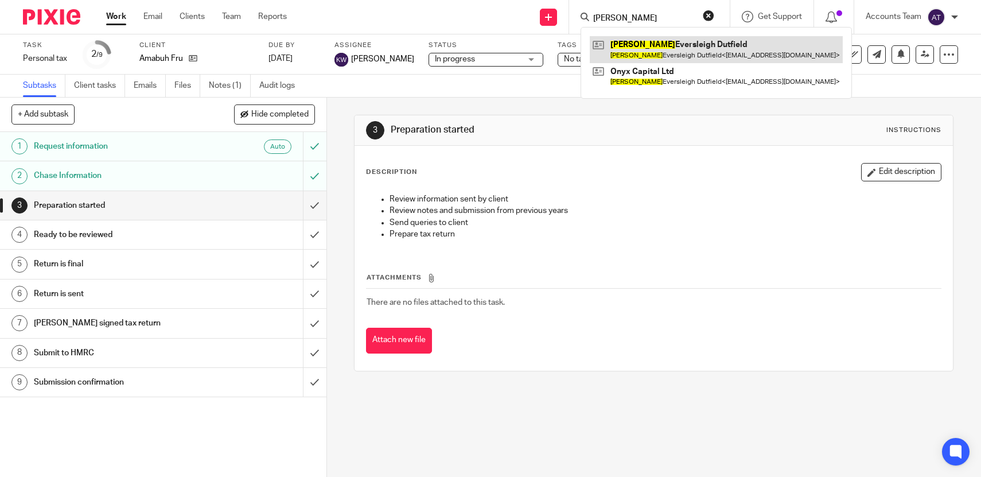
type input "gordon"
click at [641, 44] on link at bounding box center [716, 49] width 253 height 26
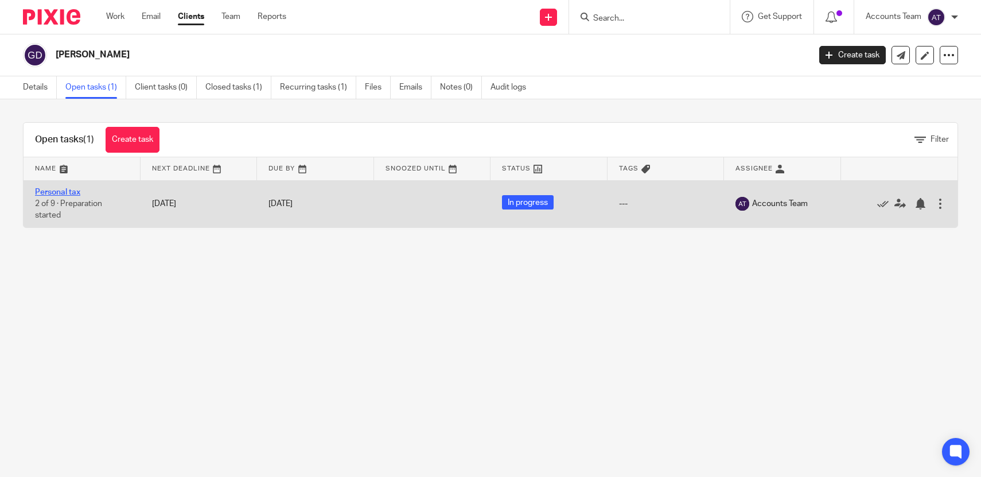
click at [53, 193] on link "Personal tax" at bounding box center [57, 192] width 45 height 8
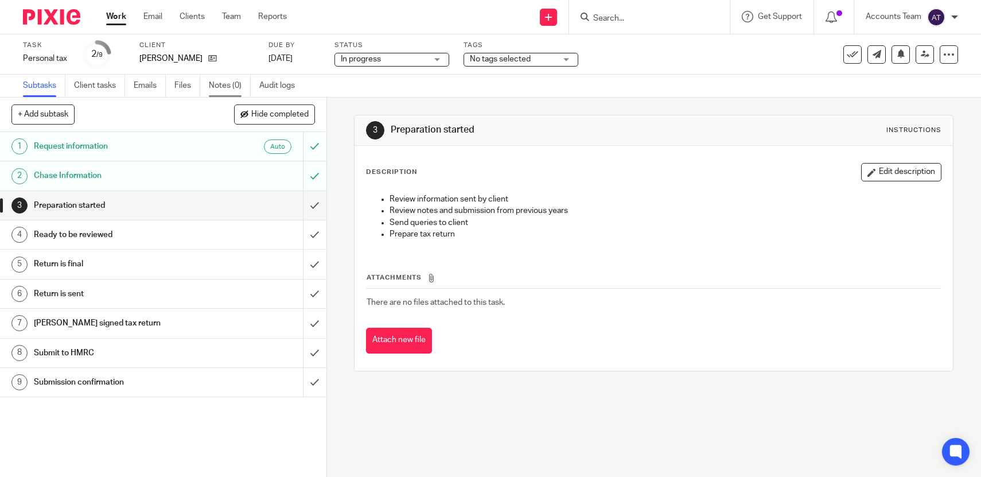
click at [246, 88] on link "Notes (0)" at bounding box center [230, 86] width 42 height 22
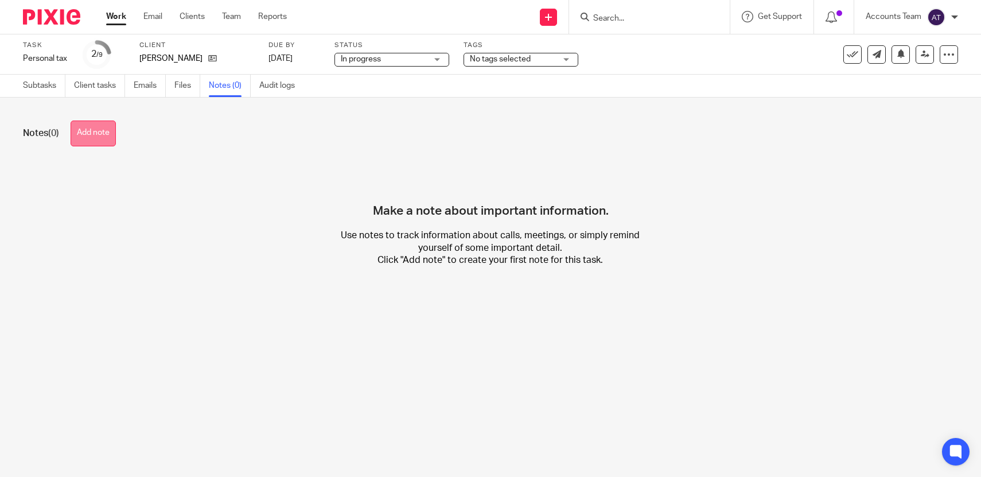
click at [112, 137] on button "Add note" at bounding box center [93, 133] width 45 height 26
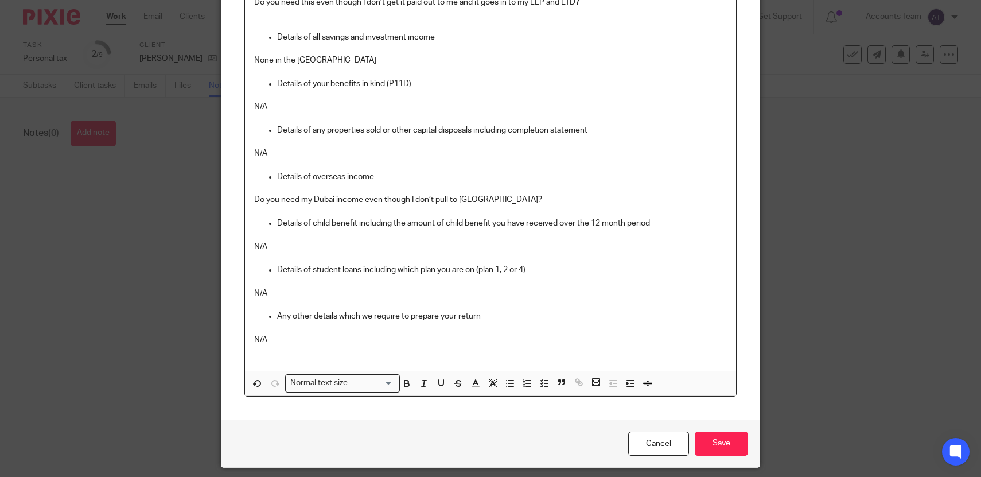
scroll to position [395, 0]
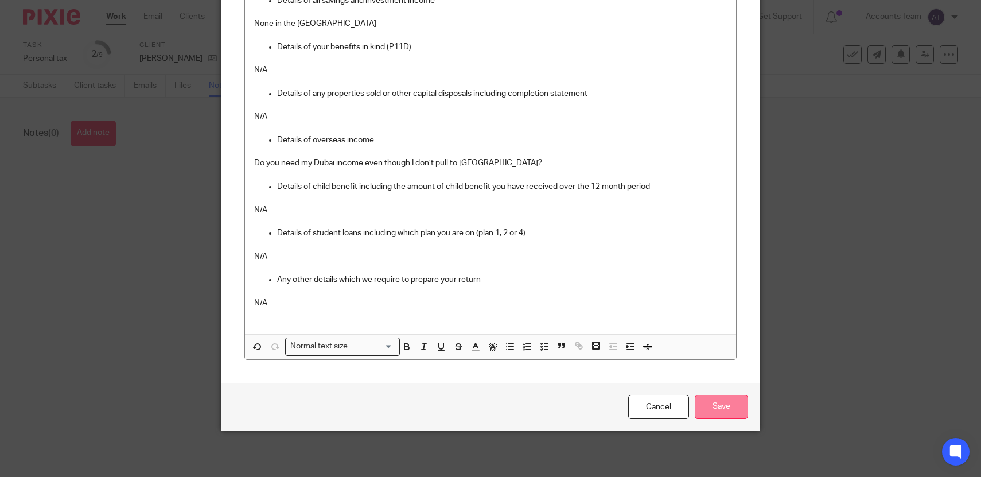
click at [712, 410] on input "Save" at bounding box center [721, 407] width 53 height 25
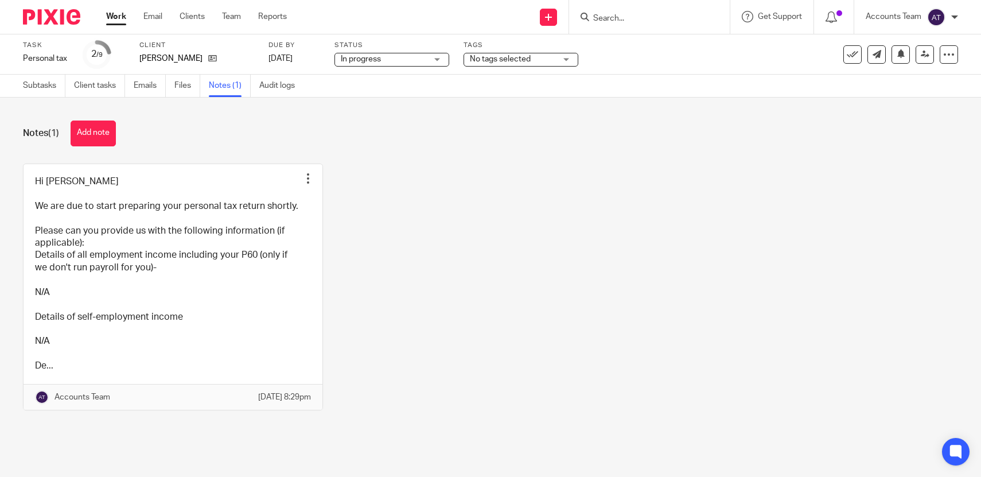
click at [654, 14] on input "Search" at bounding box center [643, 19] width 103 height 10
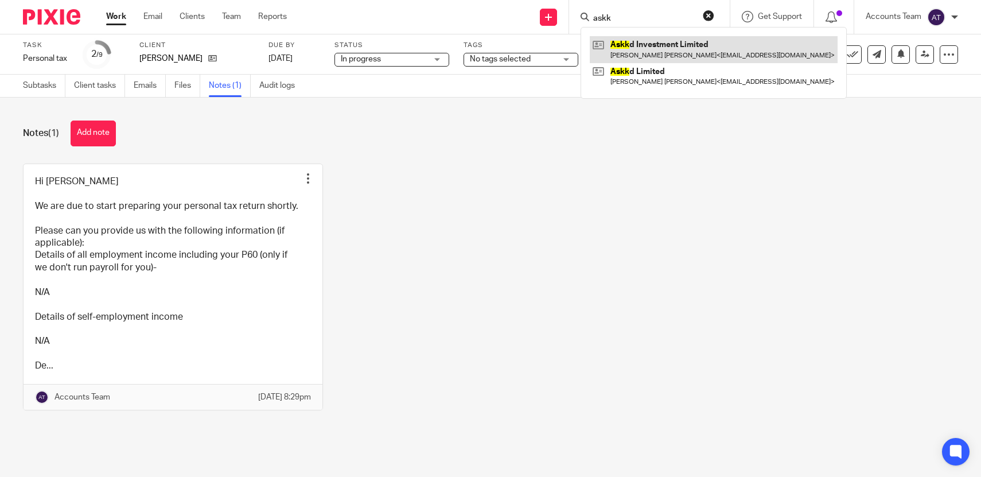
type input "askk"
click at [671, 44] on link at bounding box center [714, 49] width 248 height 26
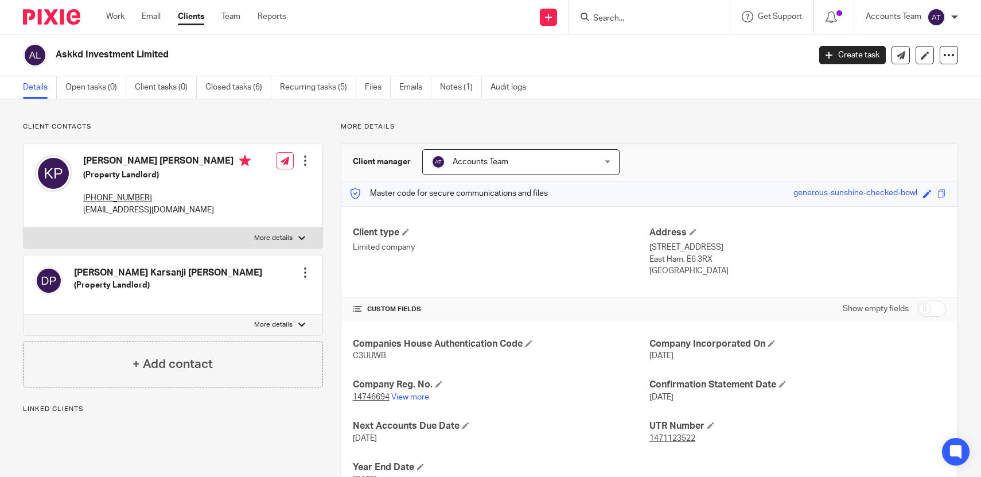
click at [608, 17] on input "Search" at bounding box center [643, 19] width 103 height 10
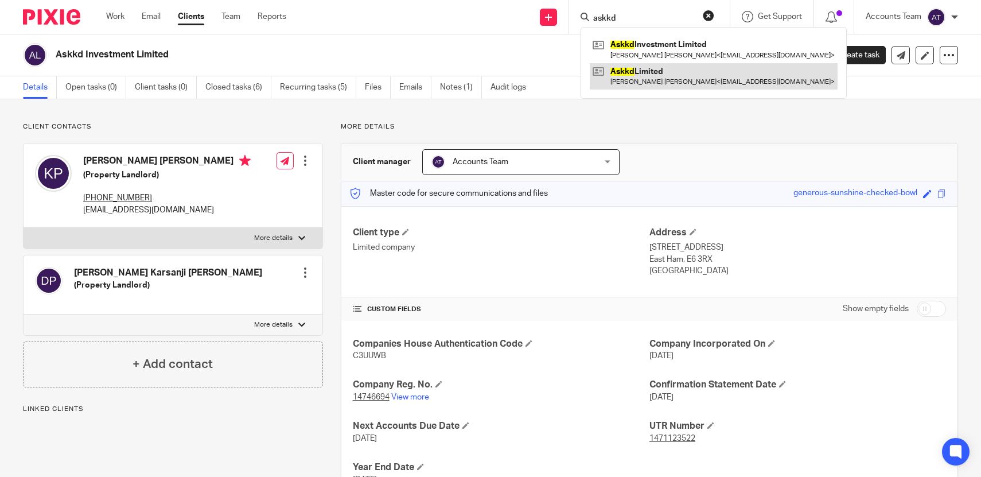
type input "askkd"
click at [636, 72] on link at bounding box center [714, 76] width 248 height 26
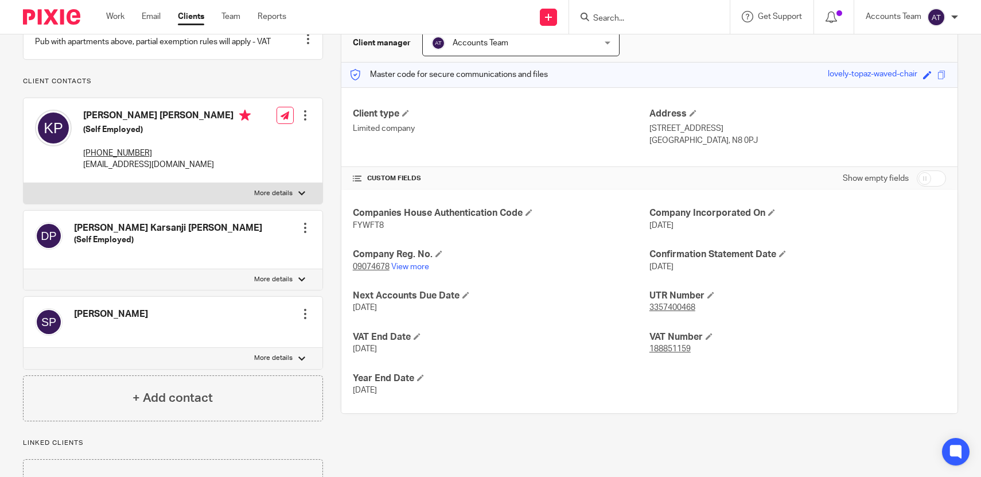
scroll to position [135, 0]
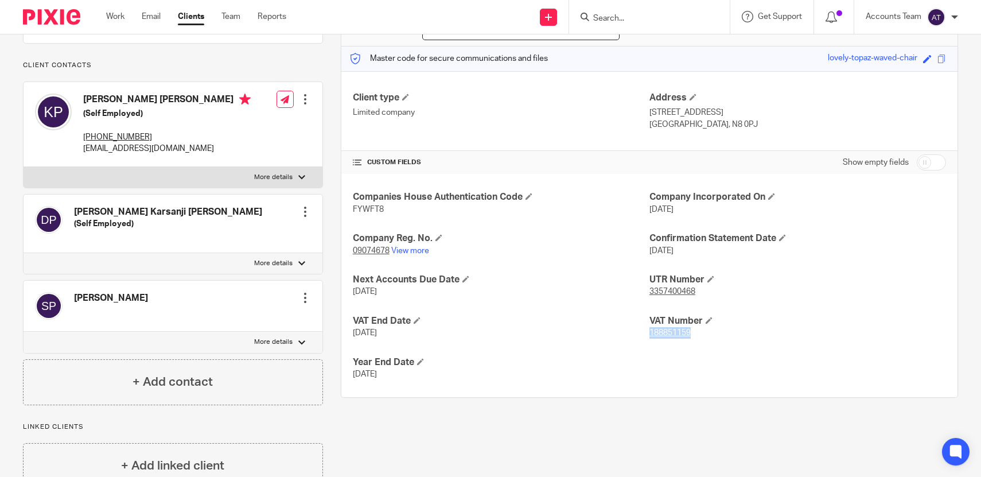
drag, startPoint x: 714, startPoint y: 338, endPoint x: 649, endPoint y: 336, distance: 64.9
click at [650, 336] on p "188851159" at bounding box center [798, 332] width 297 height 11
copy tcxspan "188851159"
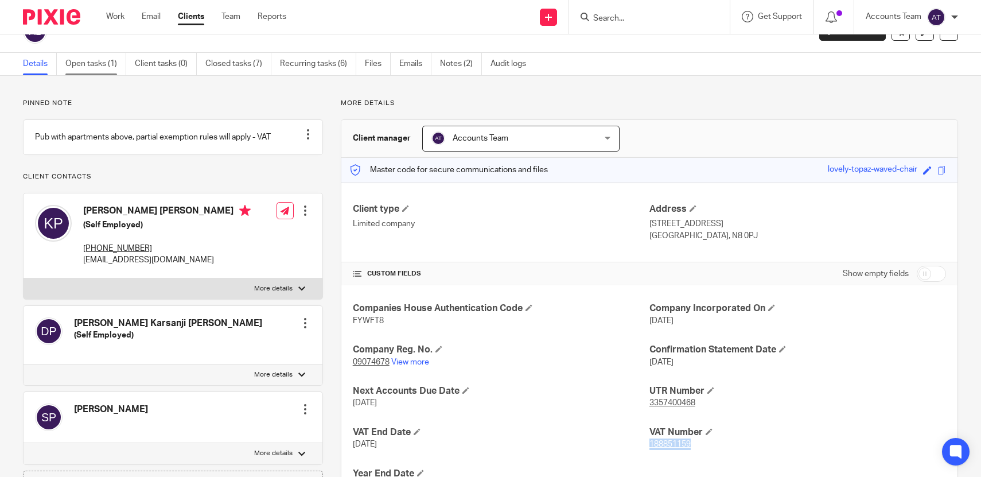
scroll to position [0, 0]
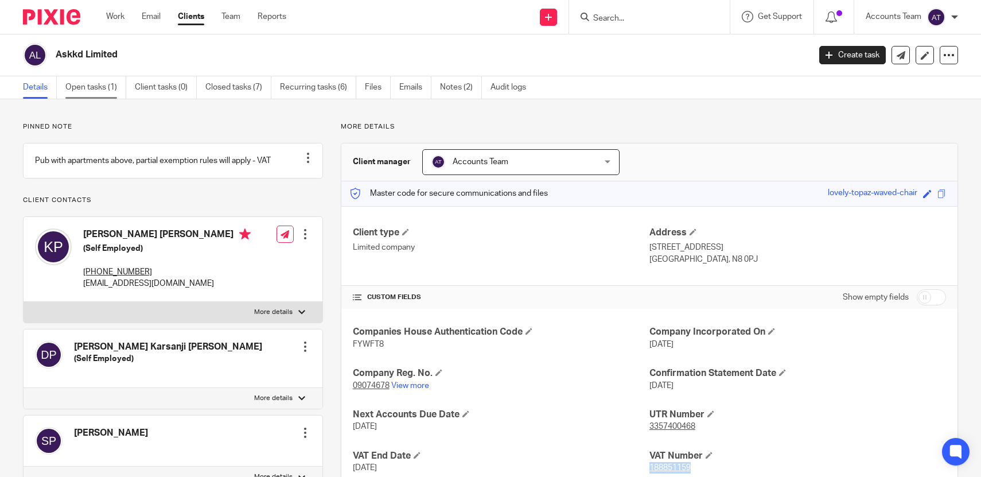
click at [104, 84] on link "Open tasks (1)" at bounding box center [95, 87] width 61 height 22
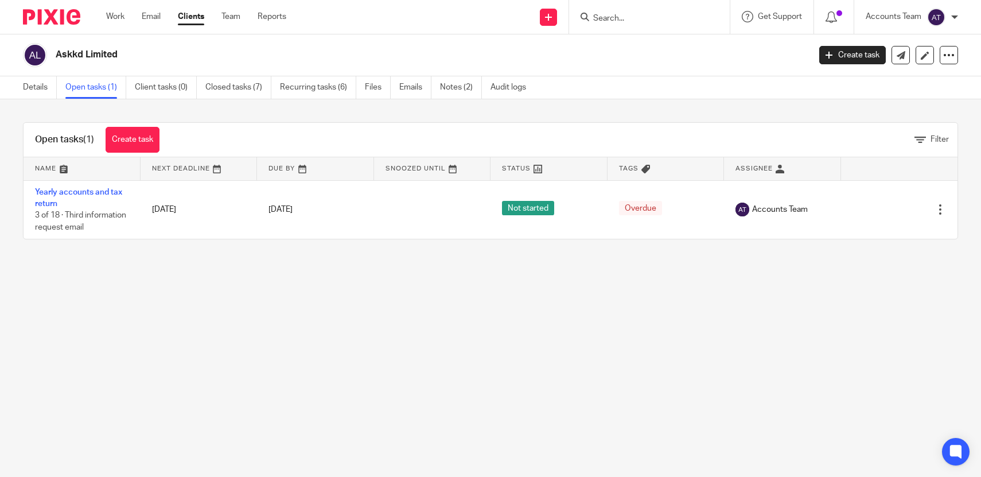
click at [604, 14] on input "Search" at bounding box center [643, 19] width 103 height 10
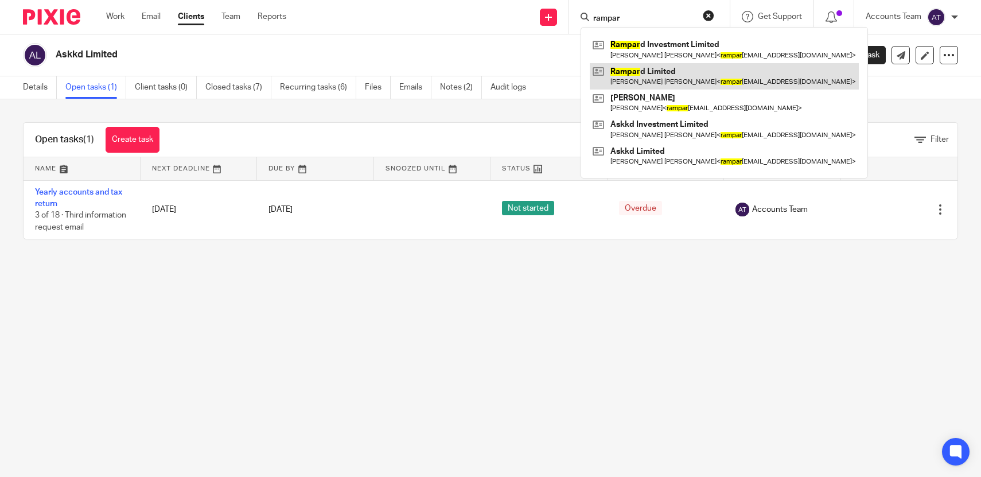
type input "rampar"
click at [617, 72] on link at bounding box center [724, 76] width 269 height 26
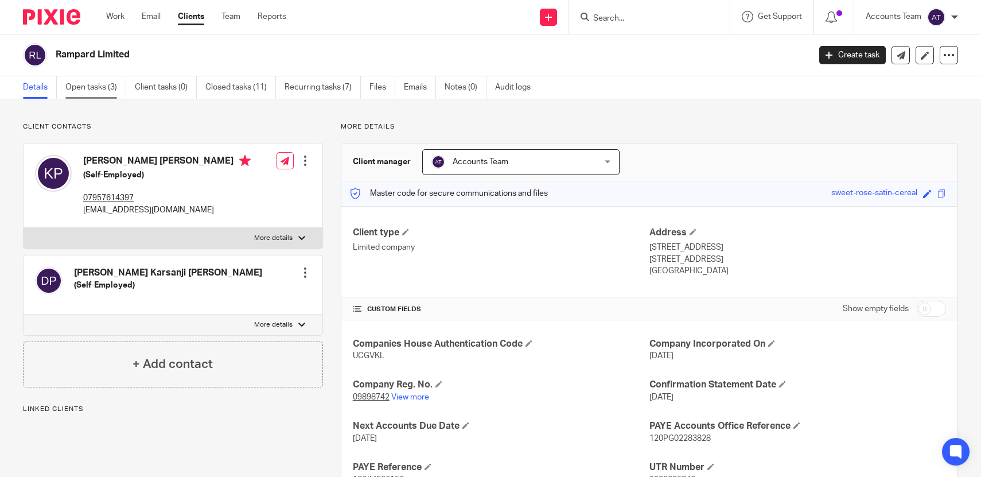
click at [106, 91] on link "Open tasks (3)" at bounding box center [95, 87] width 61 height 22
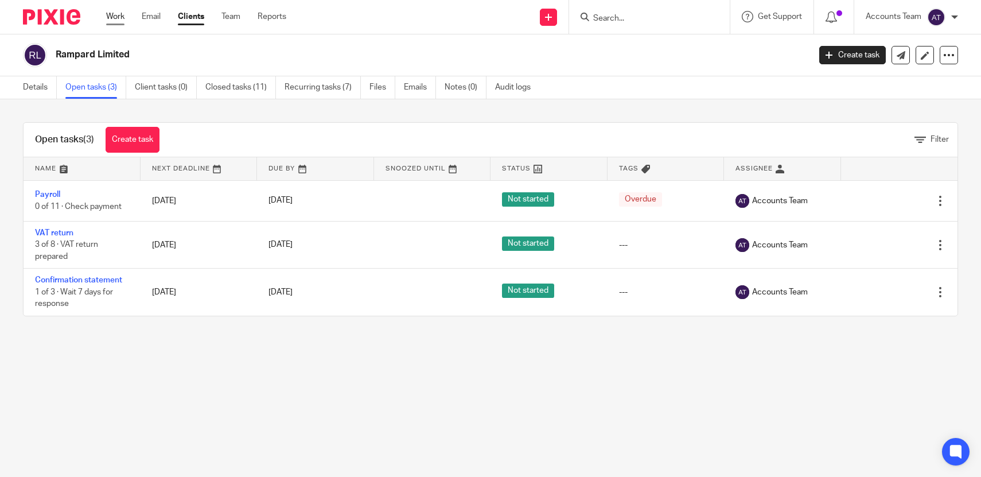
click at [122, 17] on link "Work" at bounding box center [115, 16] width 18 height 11
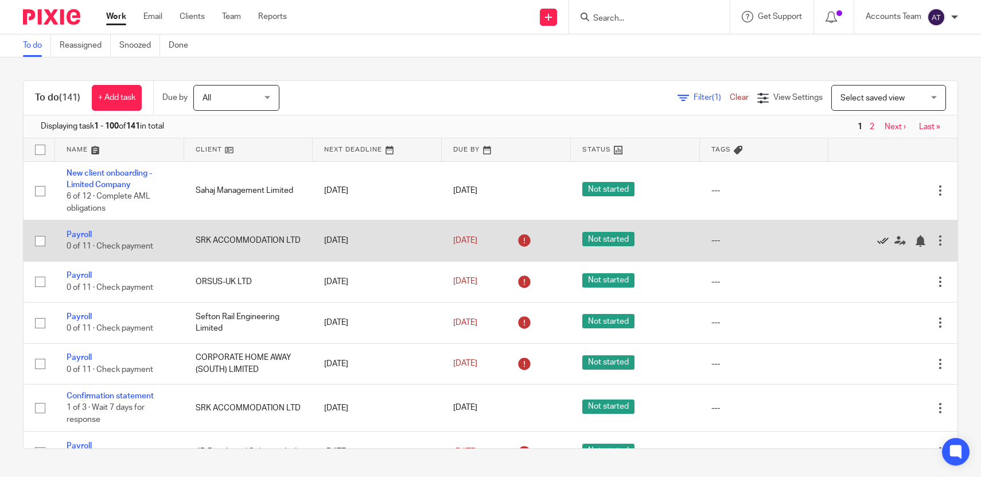
click at [884, 241] on icon at bounding box center [882, 240] width 11 height 11
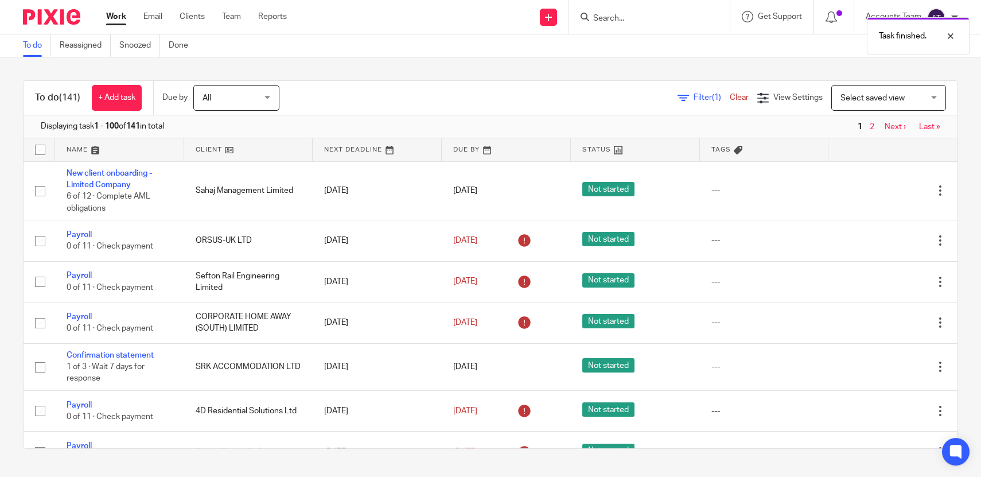
click at [884, 241] on icon at bounding box center [882, 240] width 11 height 11
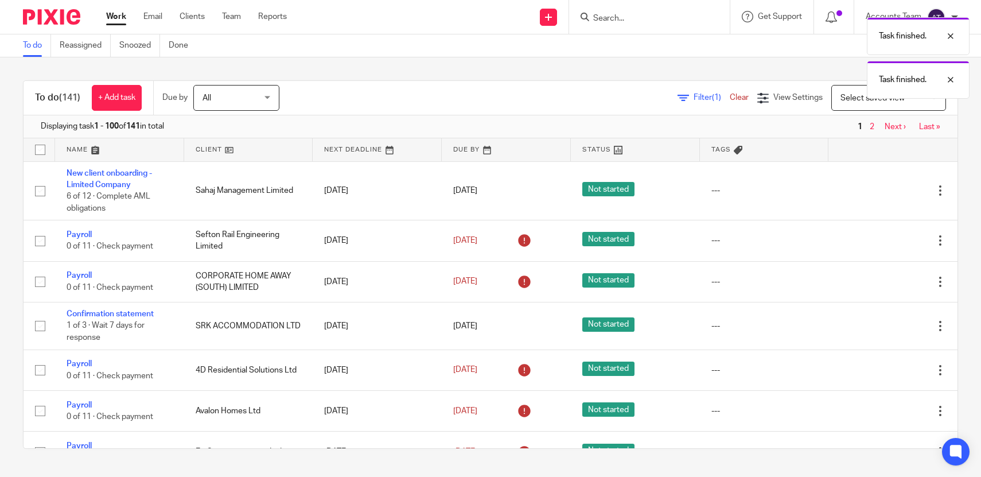
click at [884, 241] on icon at bounding box center [882, 240] width 11 height 11
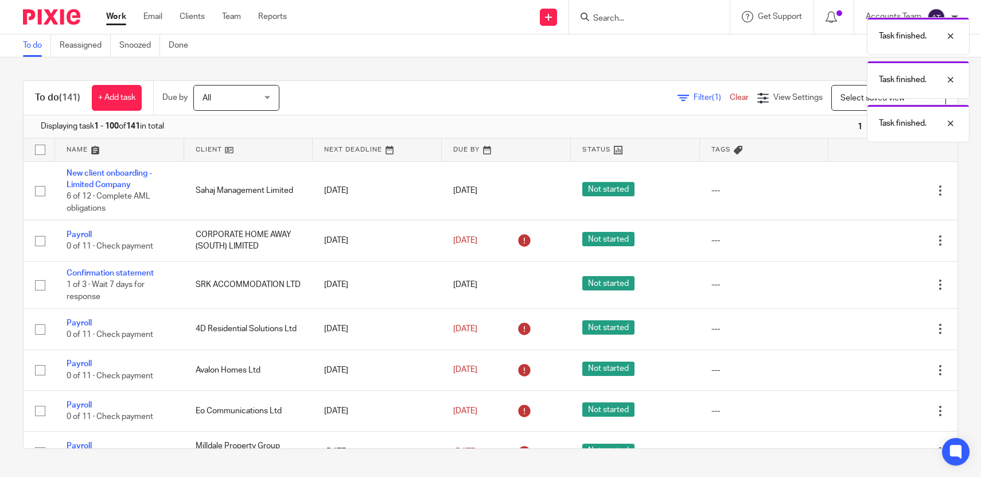
click at [884, 241] on icon at bounding box center [882, 240] width 11 height 11
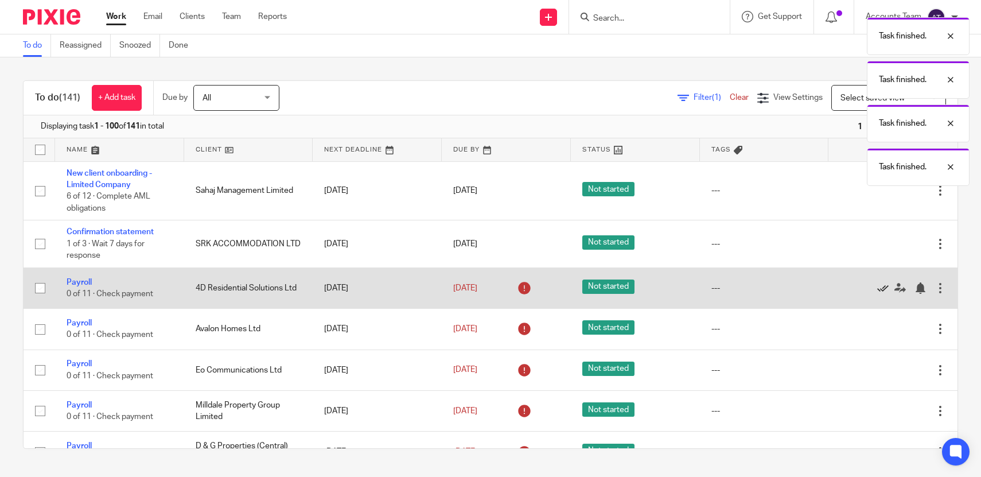
click at [881, 290] on icon at bounding box center [882, 287] width 11 height 11
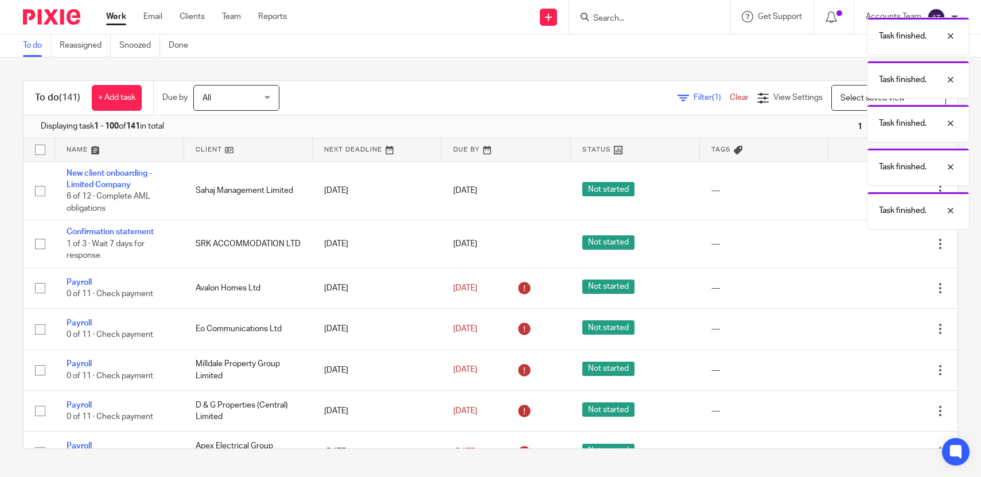
click at [881, 290] on icon at bounding box center [882, 287] width 11 height 11
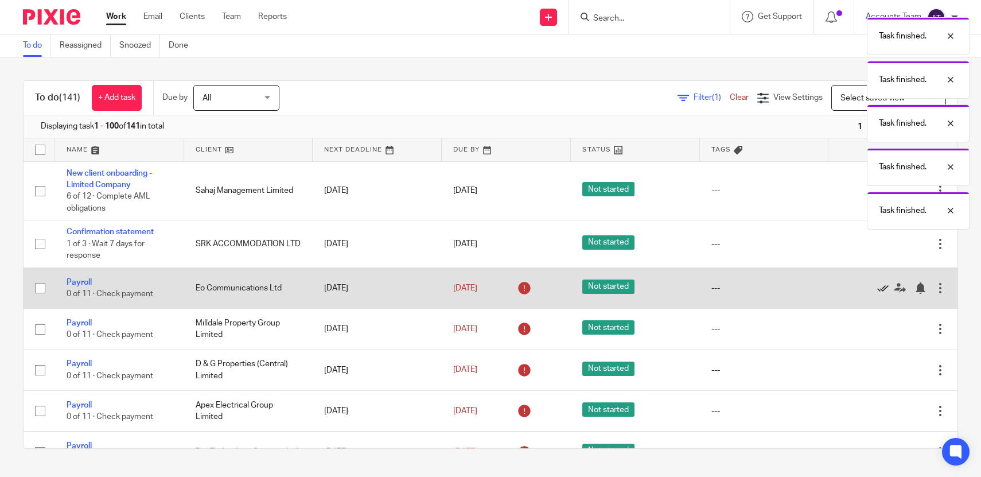
click at [881, 290] on icon at bounding box center [882, 287] width 11 height 11
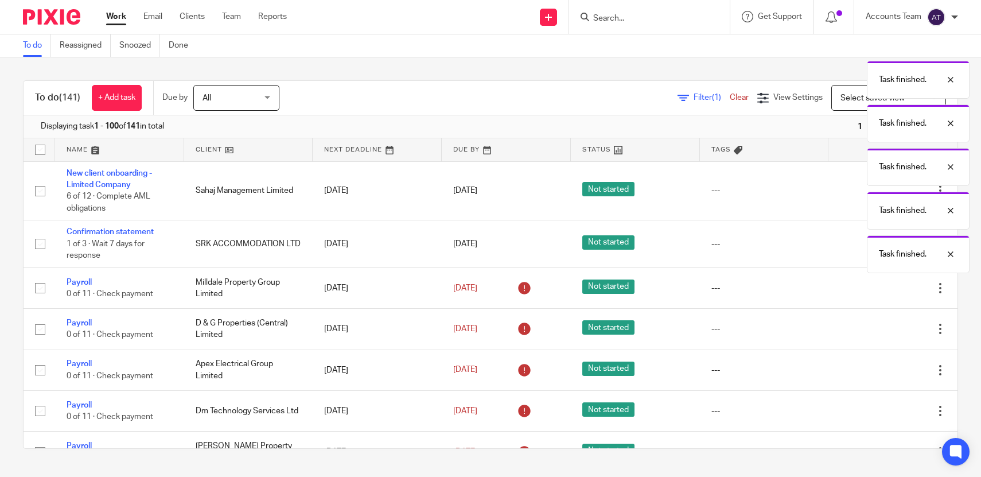
click at [881, 290] on icon at bounding box center [882, 287] width 11 height 11
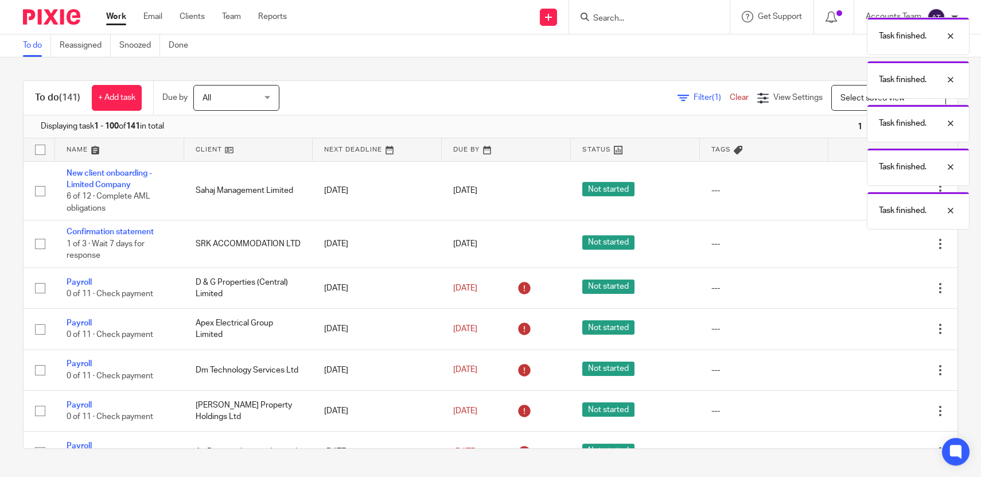
click at [881, 290] on icon at bounding box center [882, 287] width 11 height 11
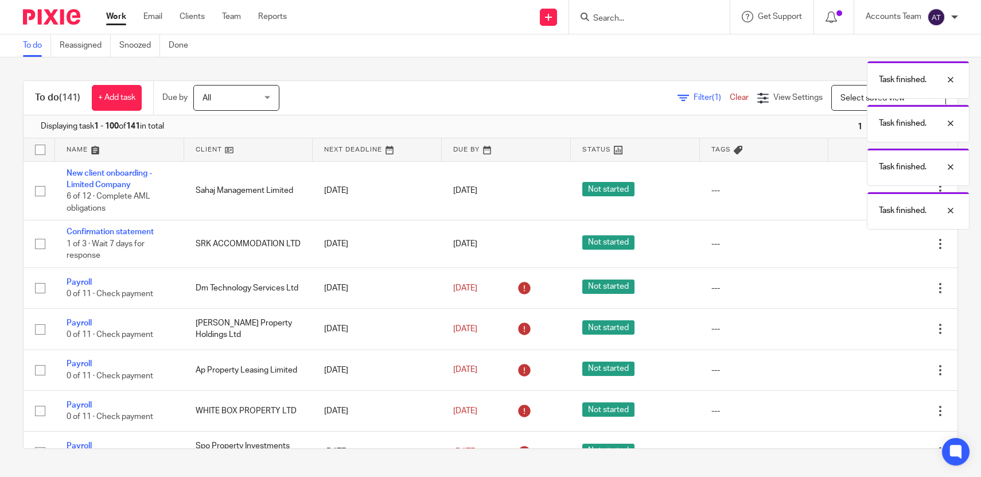
click at [881, 290] on icon at bounding box center [882, 287] width 11 height 11
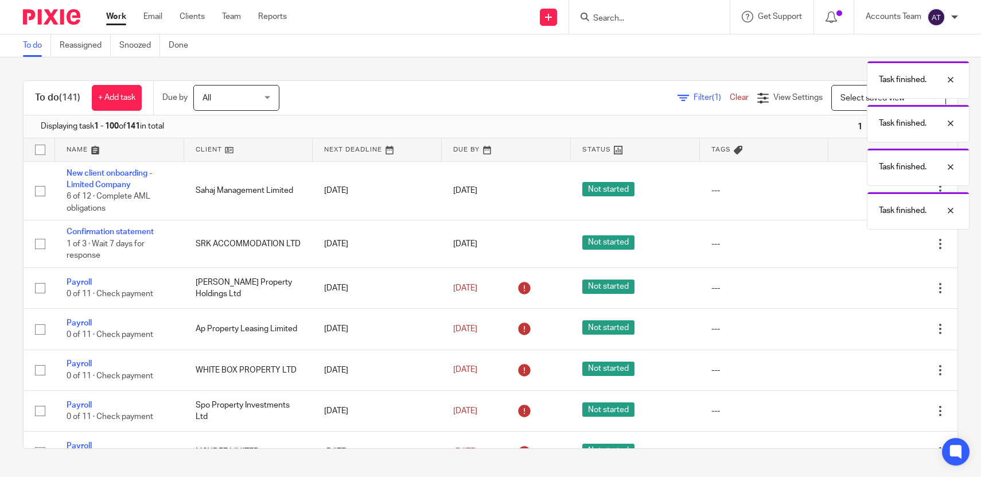
click at [881, 290] on icon at bounding box center [882, 287] width 11 height 11
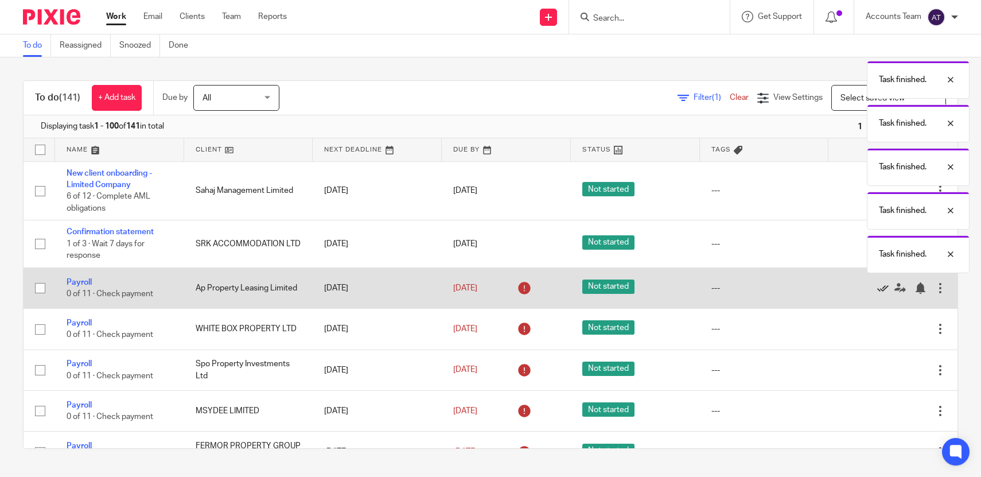
click at [881, 291] on icon at bounding box center [882, 287] width 11 height 11
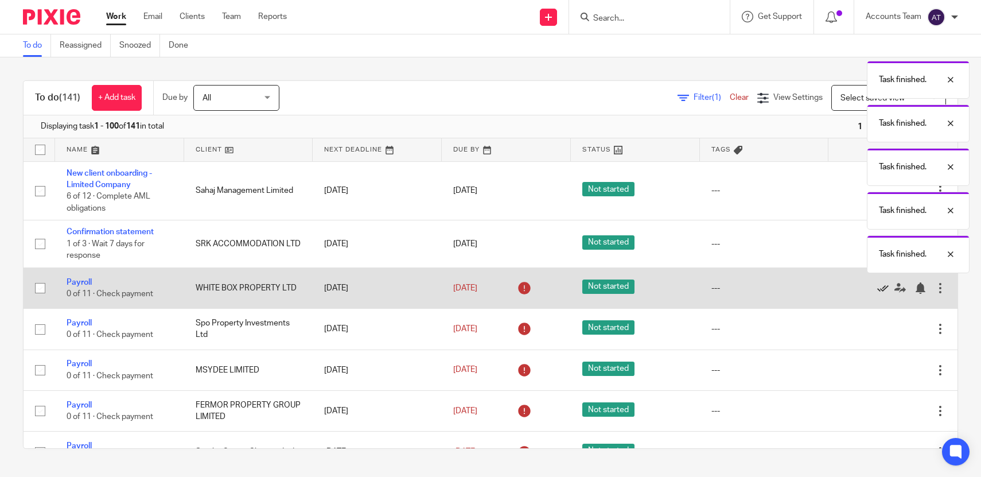
click at [881, 291] on icon at bounding box center [882, 287] width 11 height 11
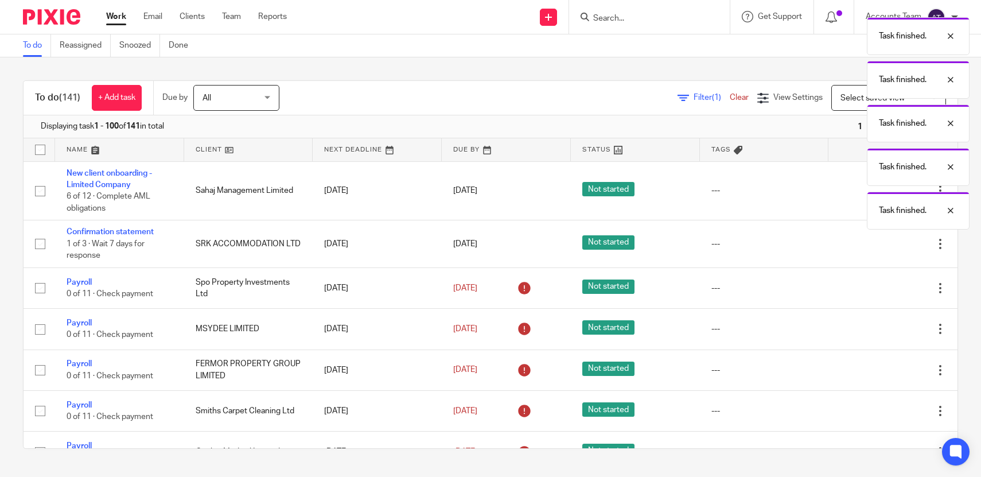
click at [881, 291] on icon at bounding box center [882, 287] width 11 height 11
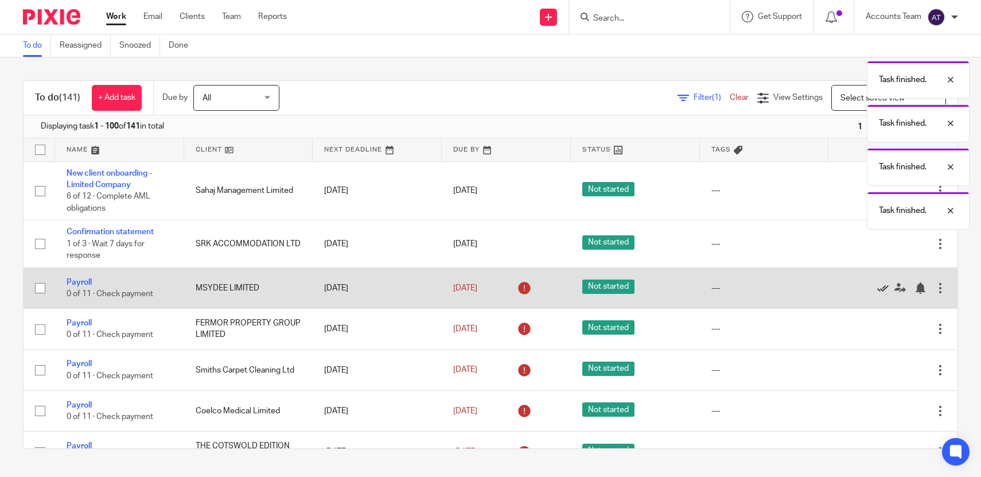
click at [881, 291] on icon at bounding box center [882, 287] width 11 height 11
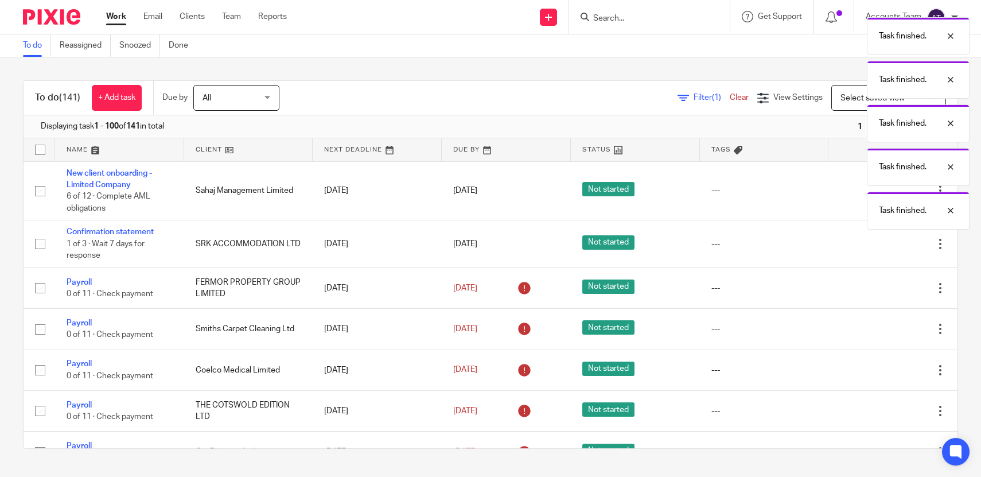
click at [881, 291] on icon at bounding box center [882, 287] width 11 height 11
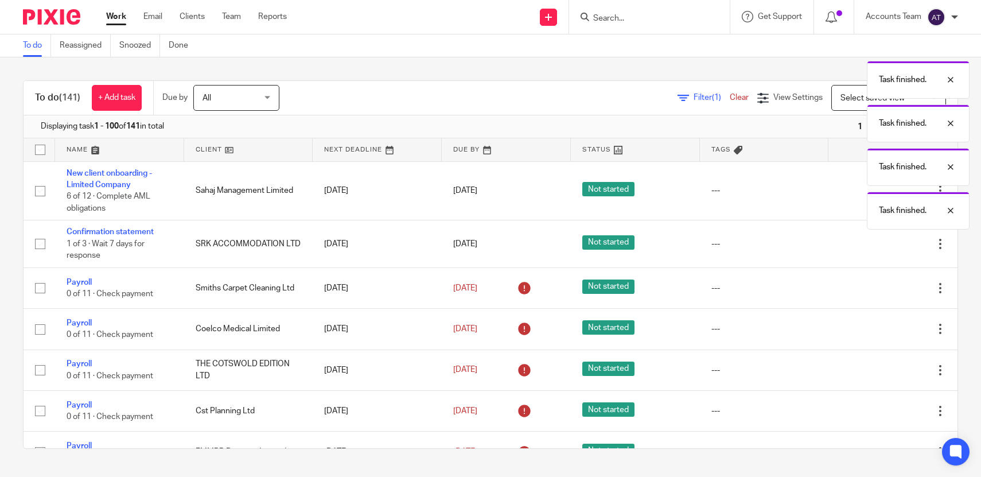
click at [881, 291] on icon at bounding box center [882, 287] width 11 height 11
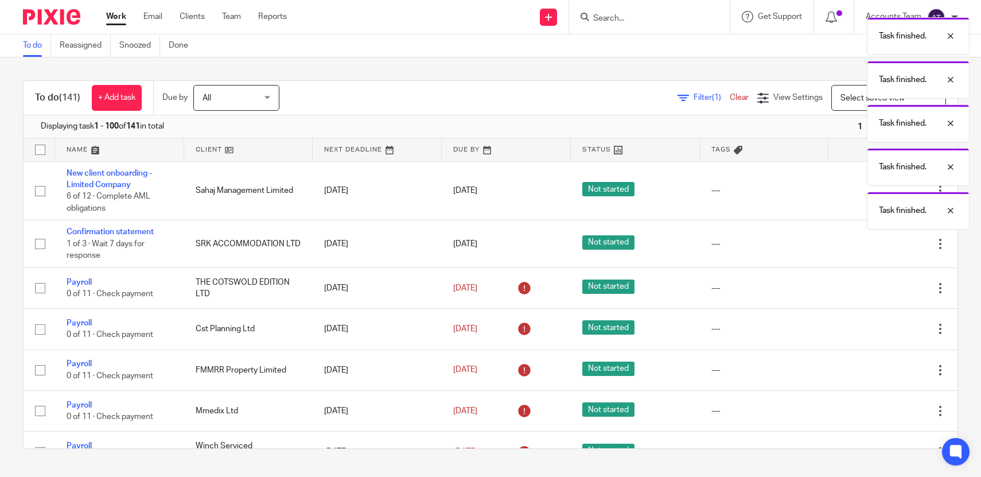
click at [881, 291] on icon at bounding box center [882, 287] width 11 height 11
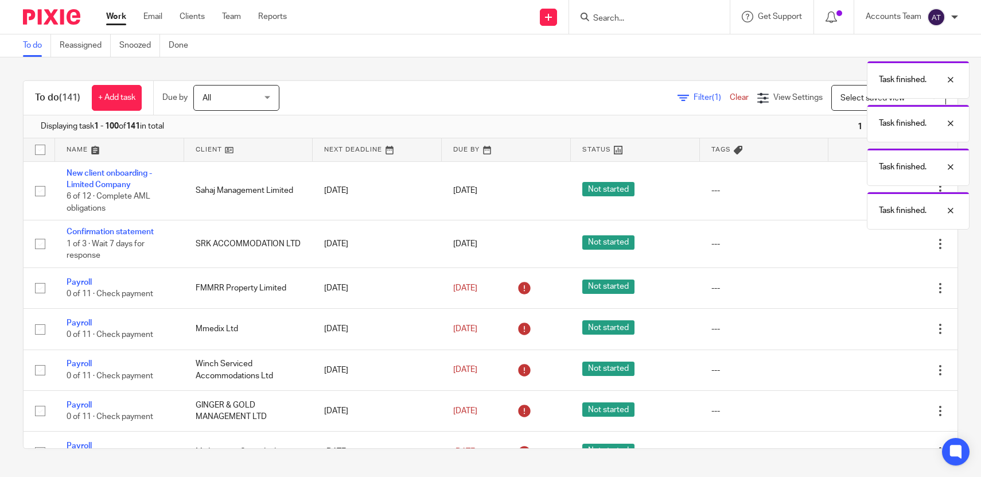
click at [881, 291] on icon at bounding box center [882, 287] width 11 height 11
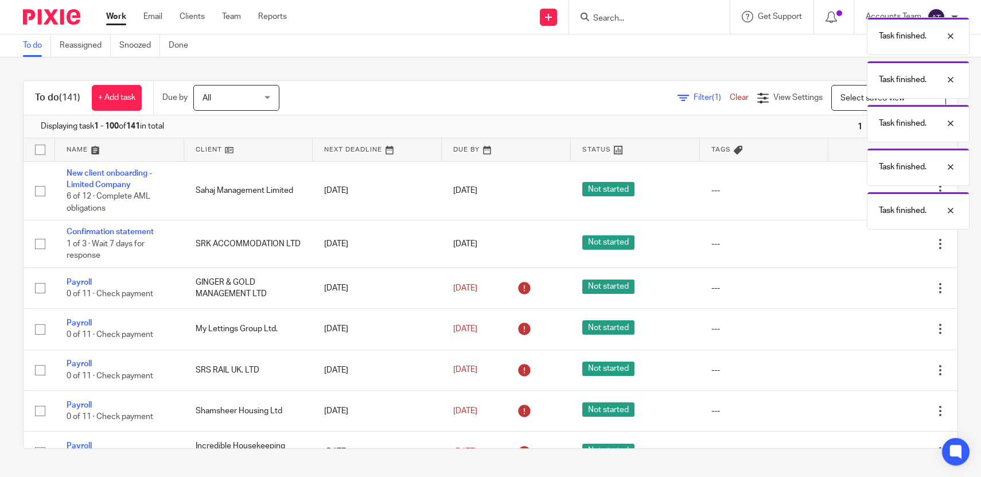
click at [881, 291] on icon at bounding box center [882, 287] width 11 height 11
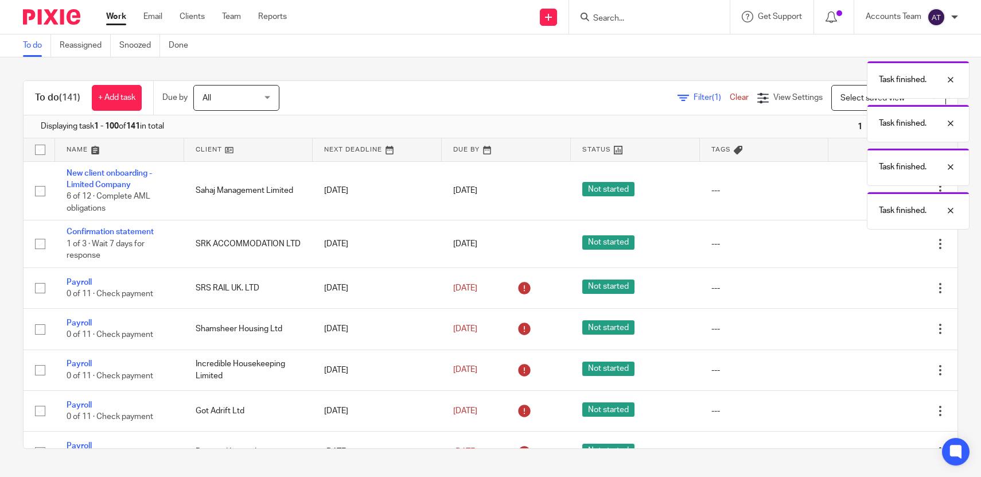
click at [881, 291] on icon at bounding box center [882, 287] width 11 height 11
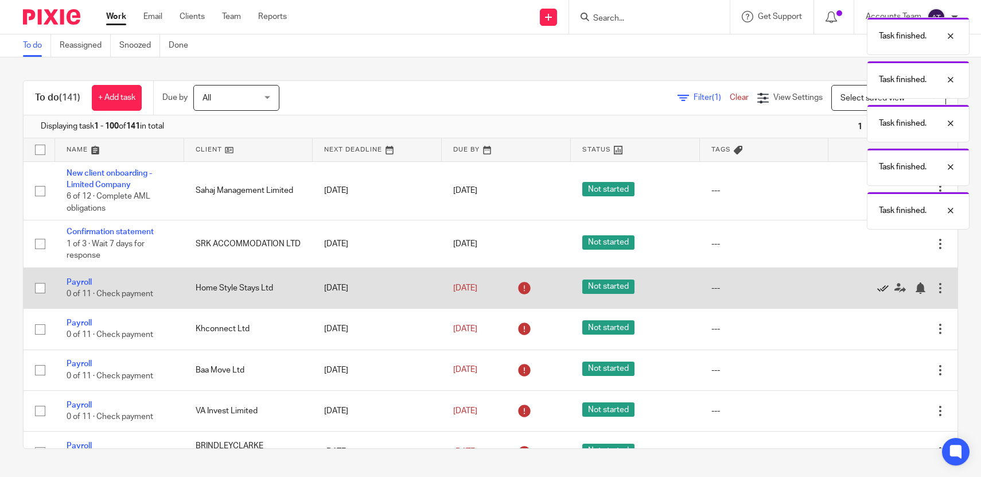
click at [881, 291] on icon at bounding box center [882, 287] width 11 height 11
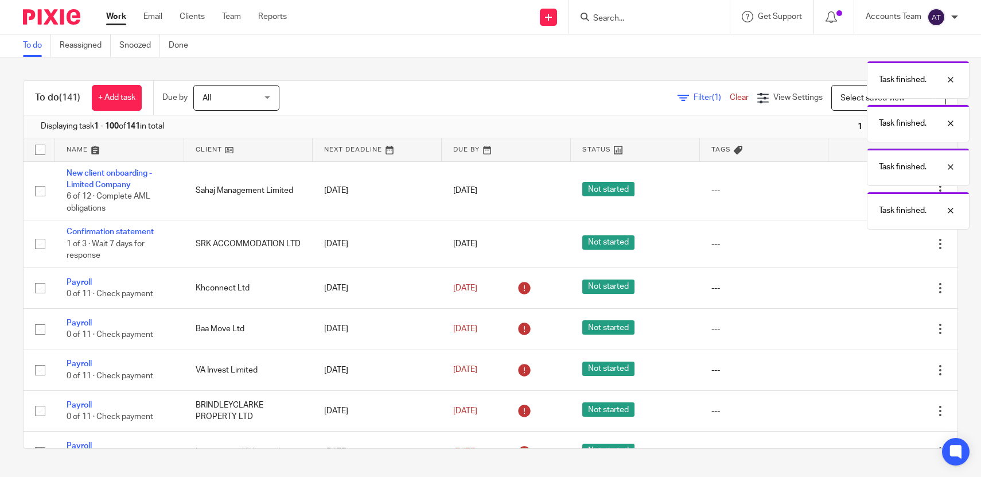
click at [881, 291] on icon at bounding box center [882, 287] width 11 height 11
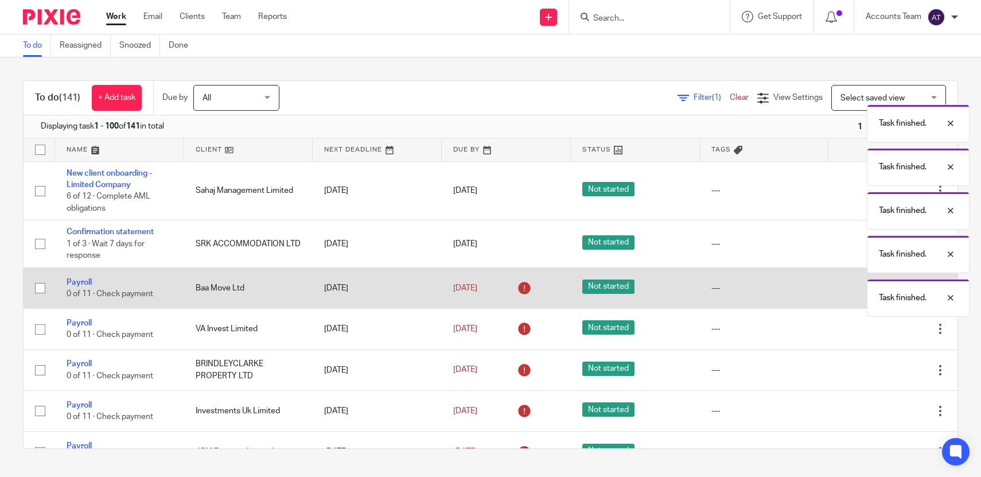
click at [881, 291] on icon at bounding box center [882, 287] width 11 height 11
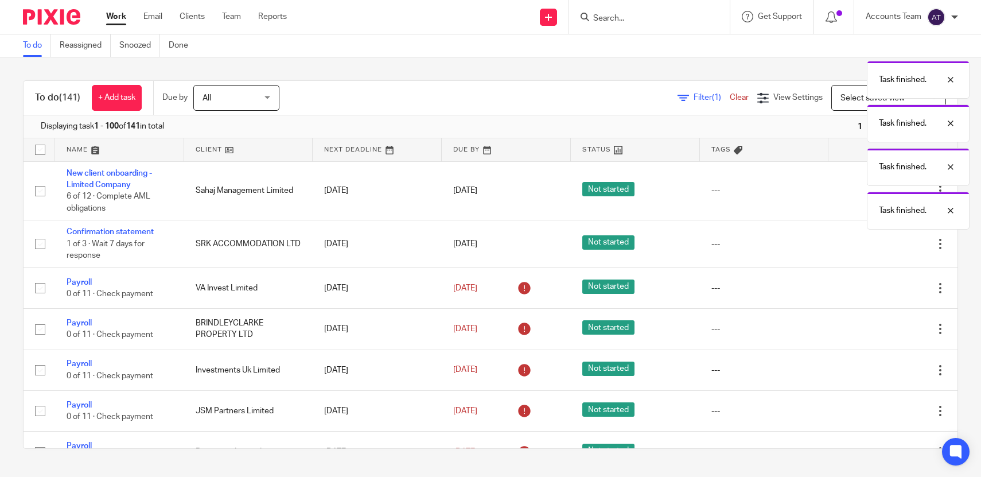
click at [881, 291] on icon at bounding box center [882, 287] width 11 height 11
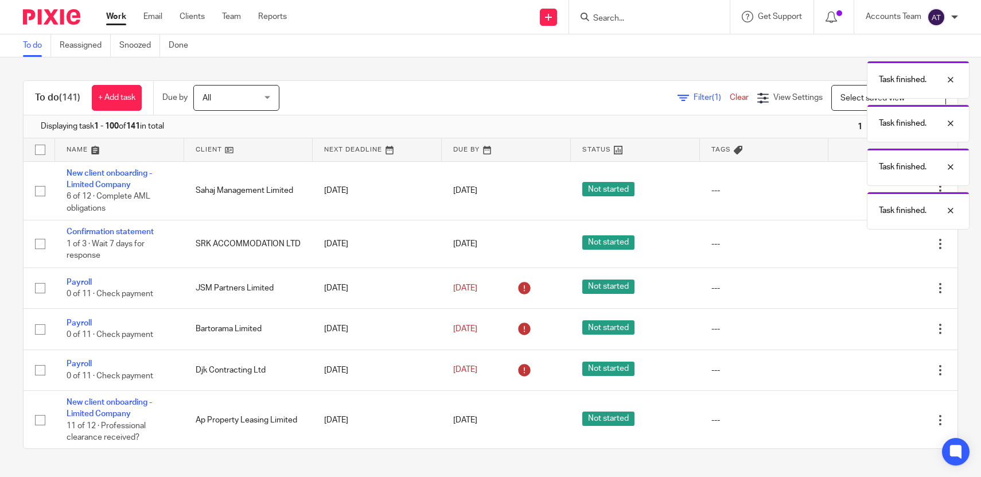
click at [881, 291] on icon at bounding box center [882, 287] width 11 height 11
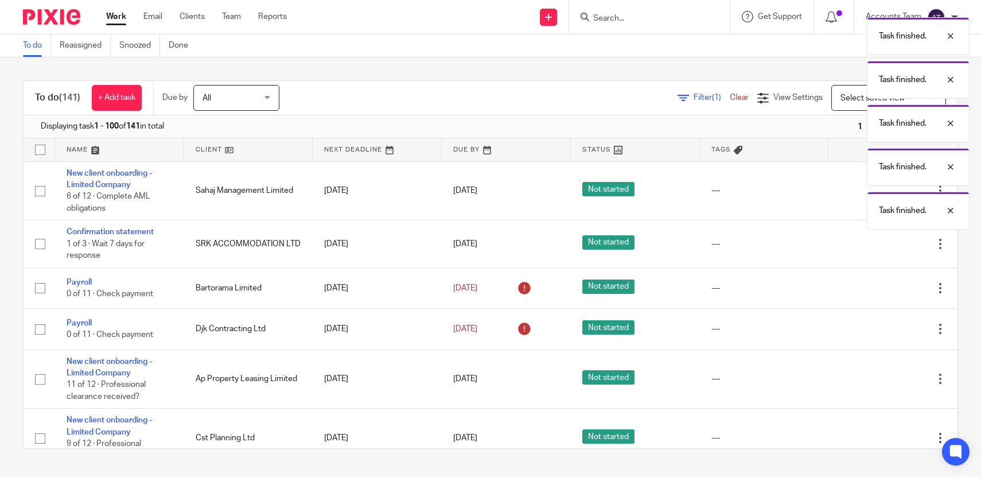
click at [881, 291] on icon at bounding box center [882, 287] width 11 height 11
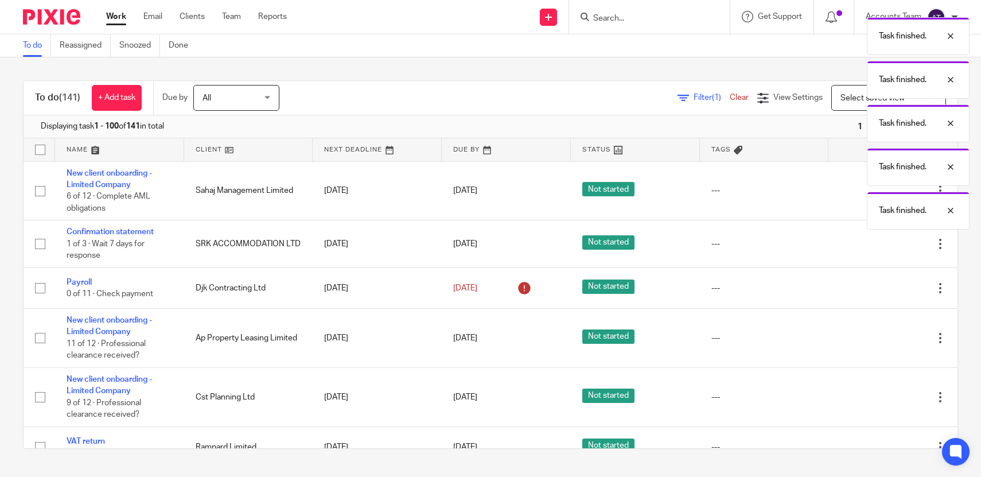
click at [881, 291] on icon at bounding box center [882, 287] width 11 height 11
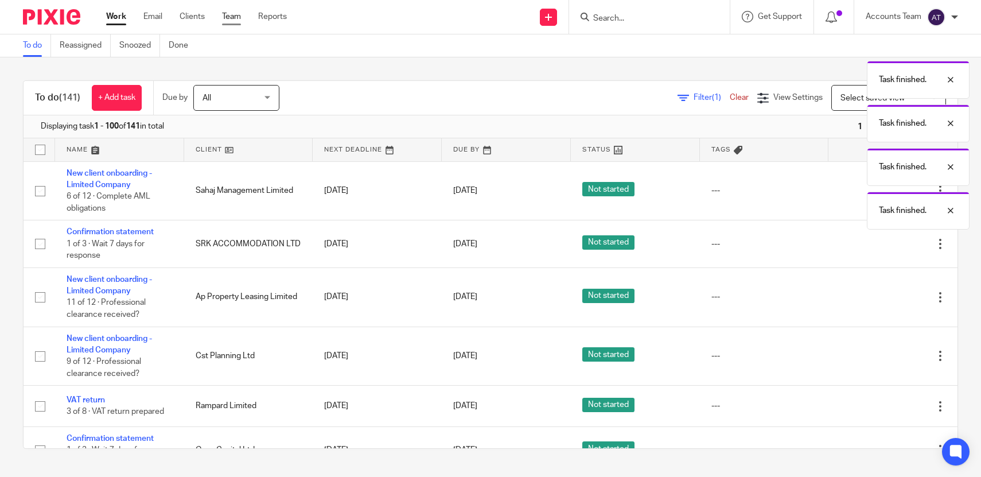
click at [234, 20] on link "Team" at bounding box center [231, 16] width 19 height 11
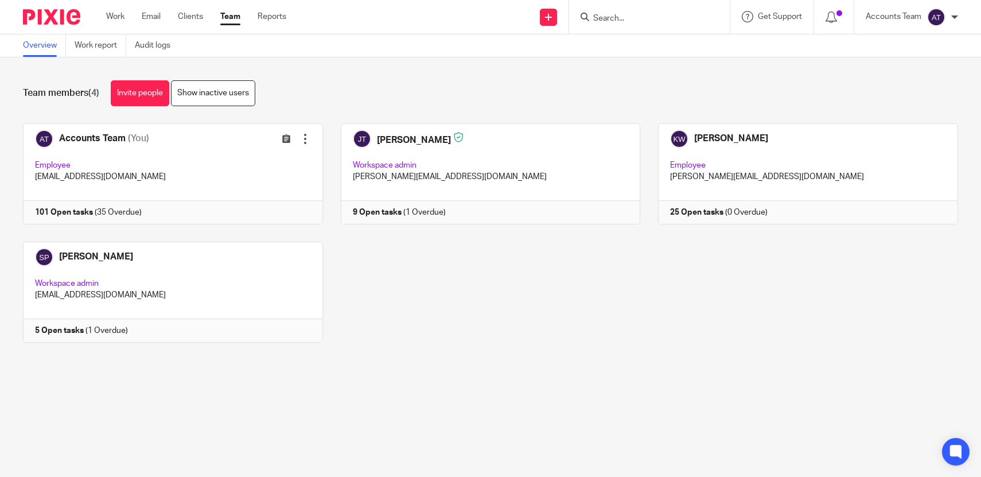
click at [380, 385] on main "Overview Work report Audit logs Team members (4) Invite people Show inactive us…" at bounding box center [490, 238] width 981 height 477
click at [423, 364] on div "Team members (4) Invite people Show inactive users Invite team members Add invi…" at bounding box center [490, 219] width 981 height 325
